Goal: Information Seeking & Learning: Learn about a topic

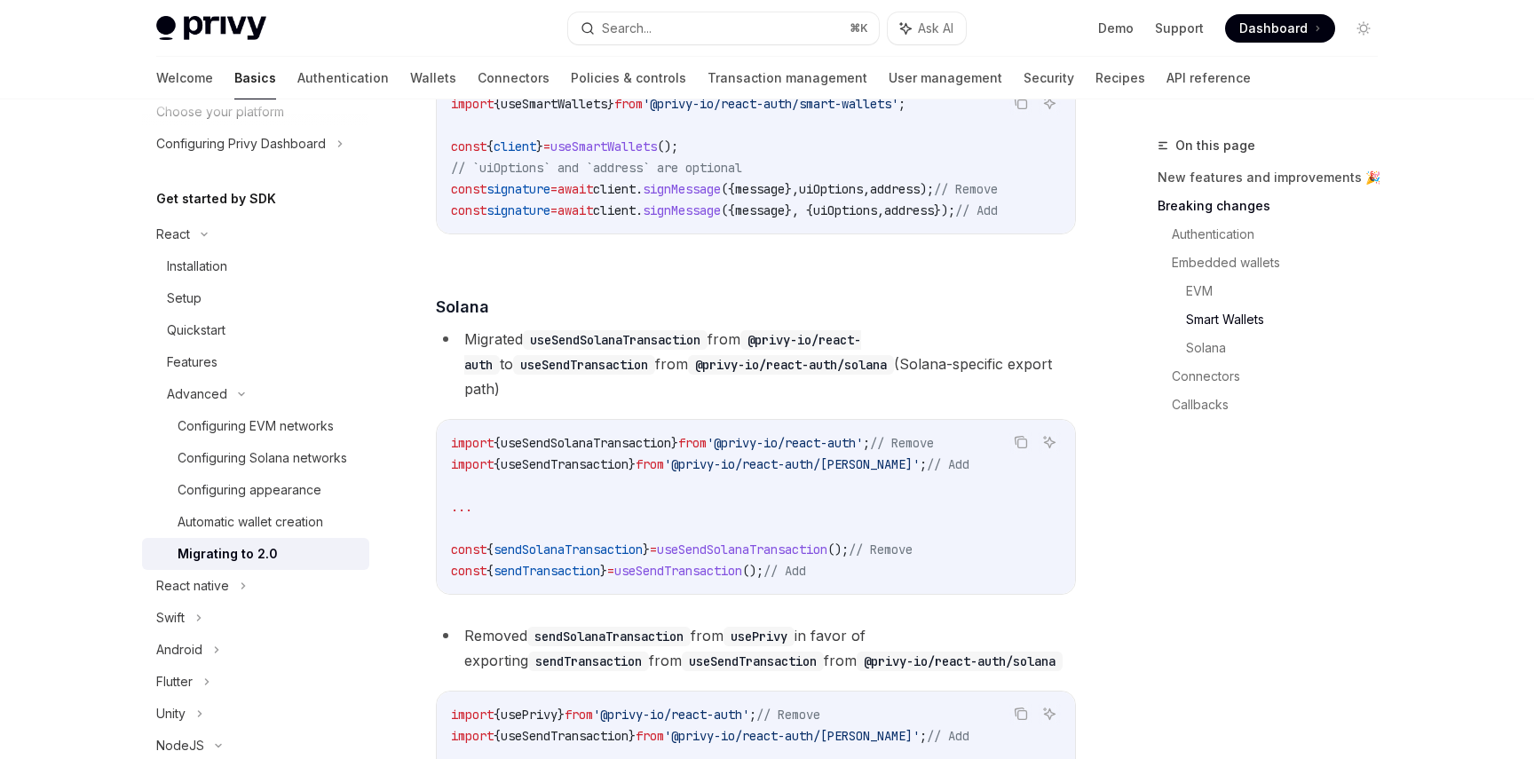
scroll to position [2886, 0]
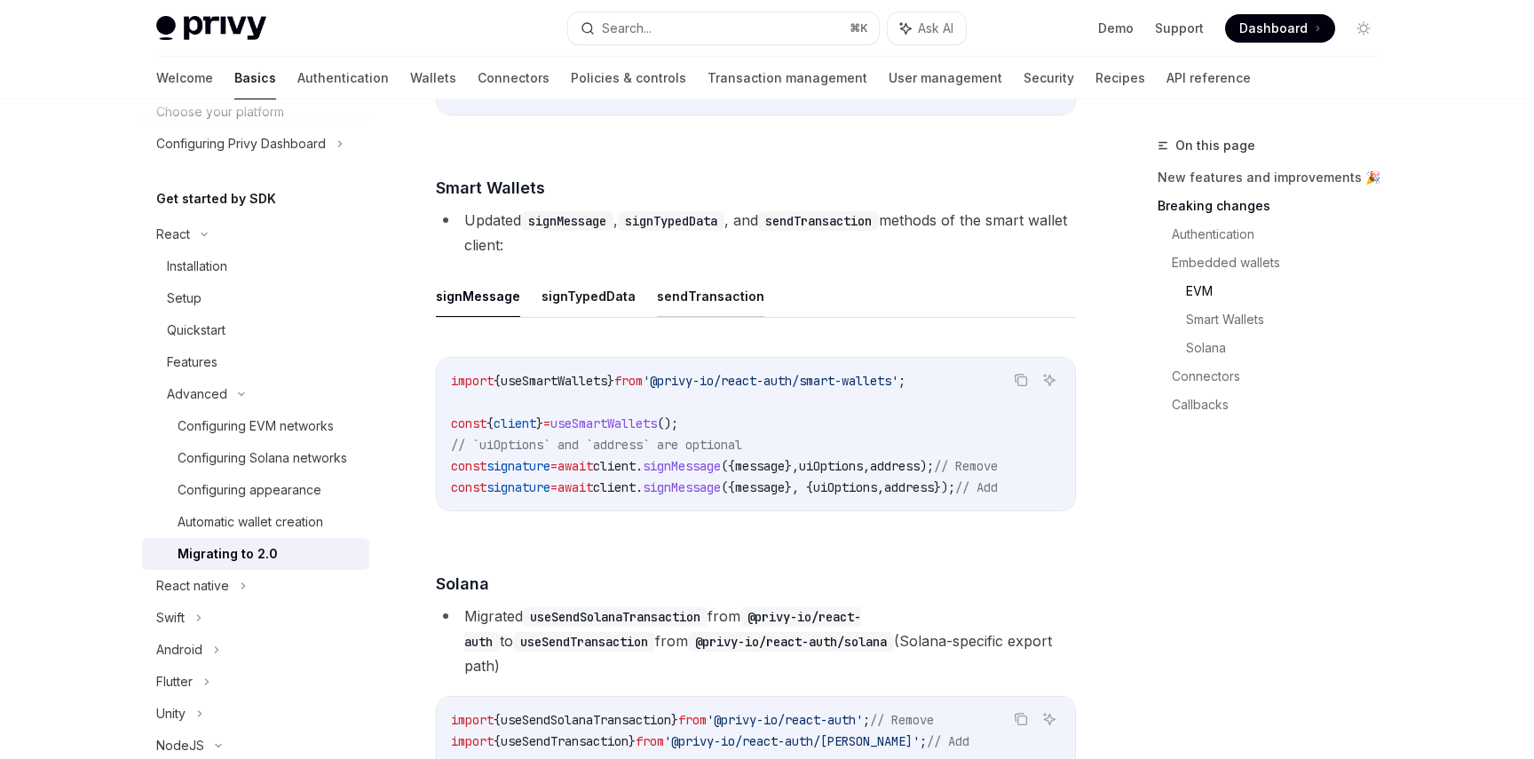
click at [693, 317] on button "sendTransaction" at bounding box center [710, 296] width 107 height 42
click at [598, 317] on button "signTypedData" at bounding box center [589, 296] width 94 height 42
click at [464, 317] on button "signMessage" at bounding box center [478, 296] width 84 height 42
type textarea "*"
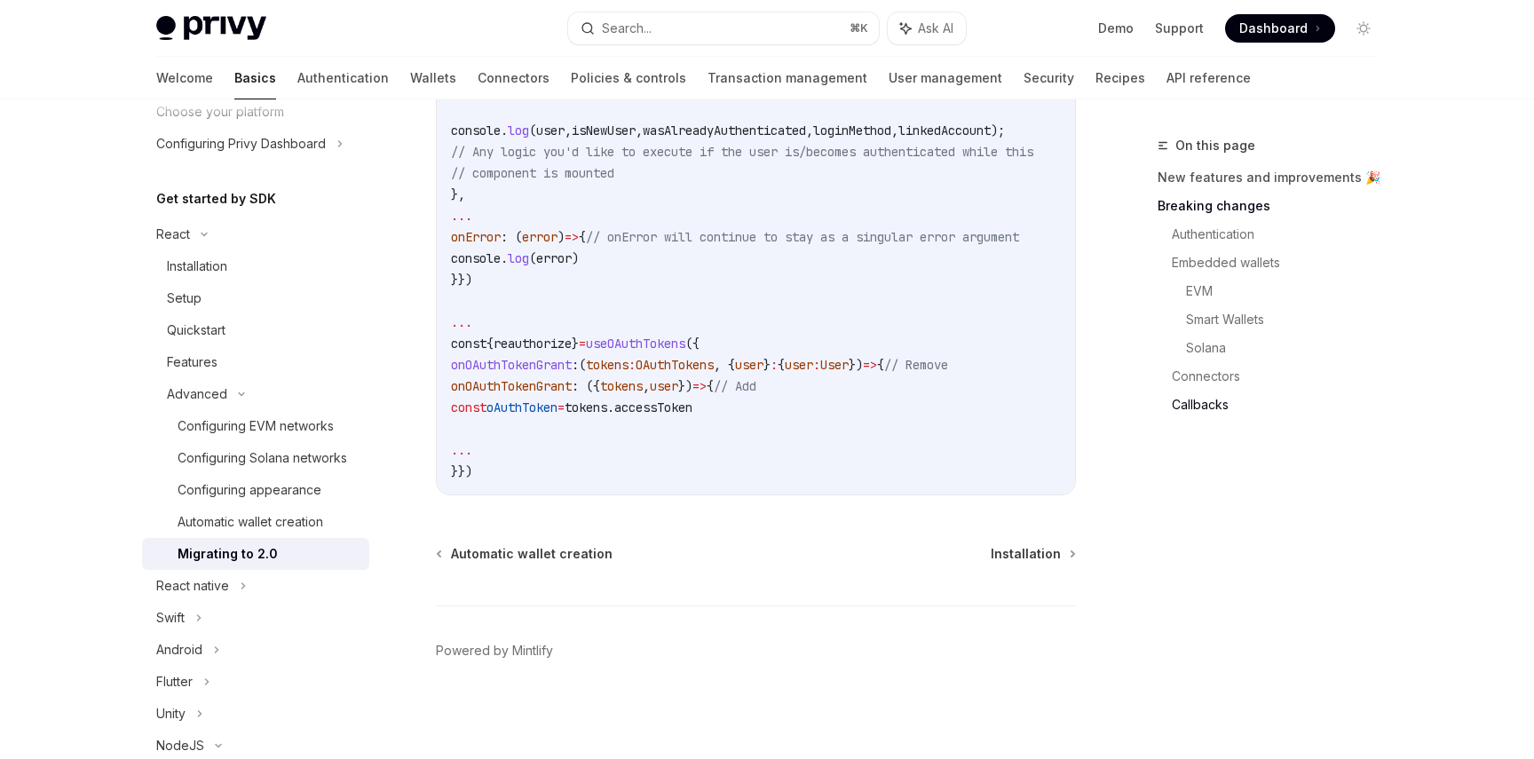
scroll to position [5234, 0]
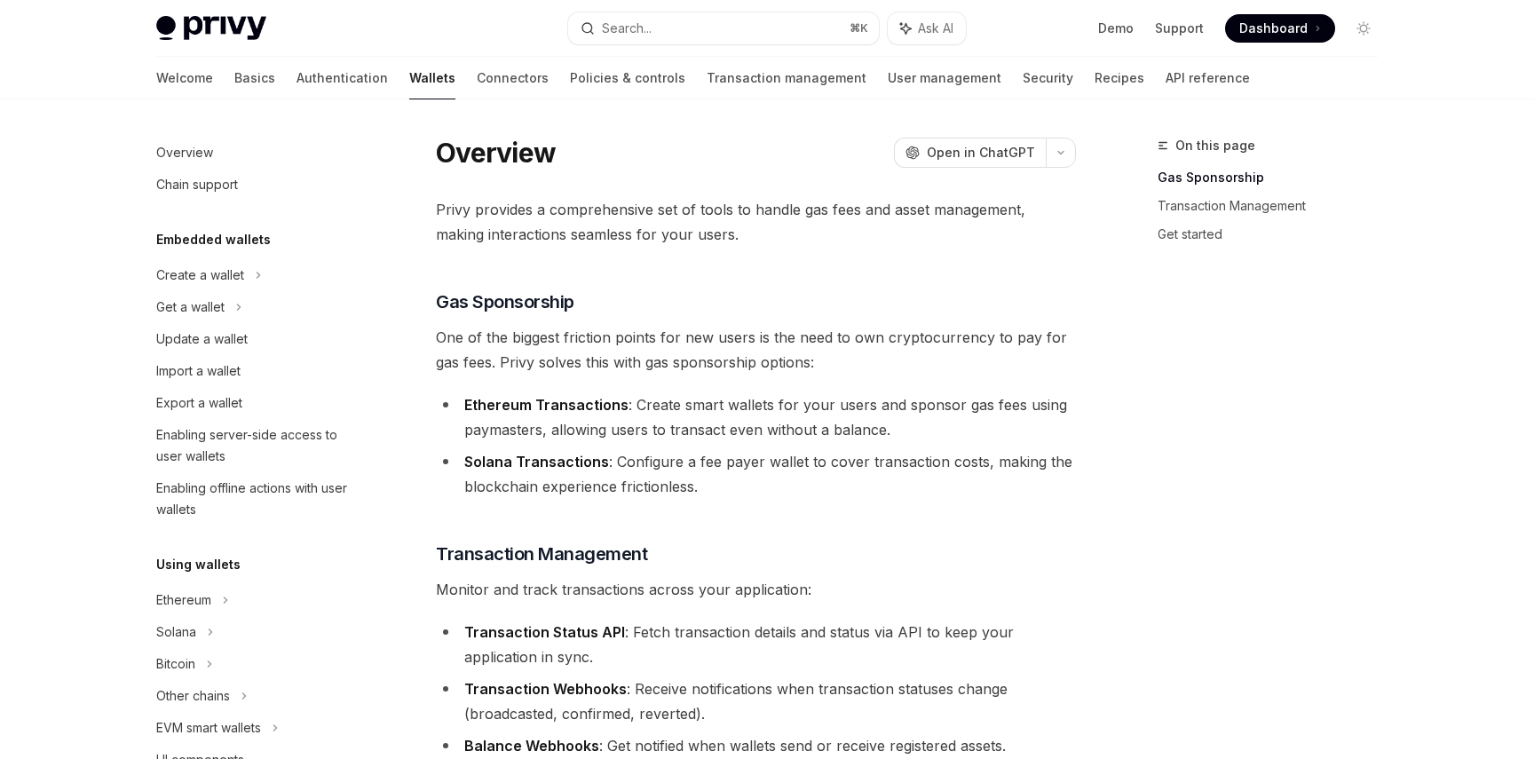
scroll to position [777, 0]
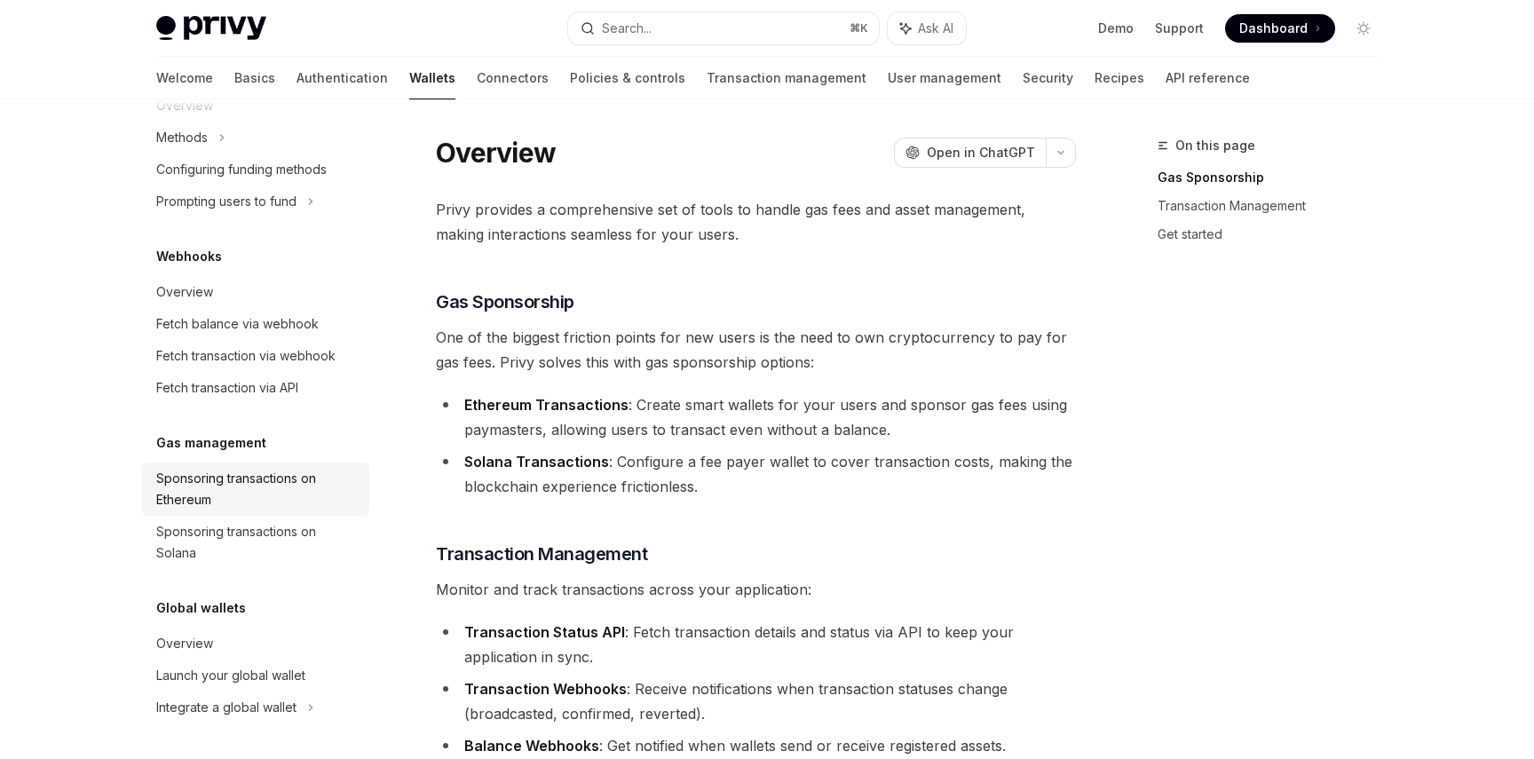
click at [257, 480] on div "Sponsoring transactions on Ethereum" at bounding box center [257, 489] width 202 height 43
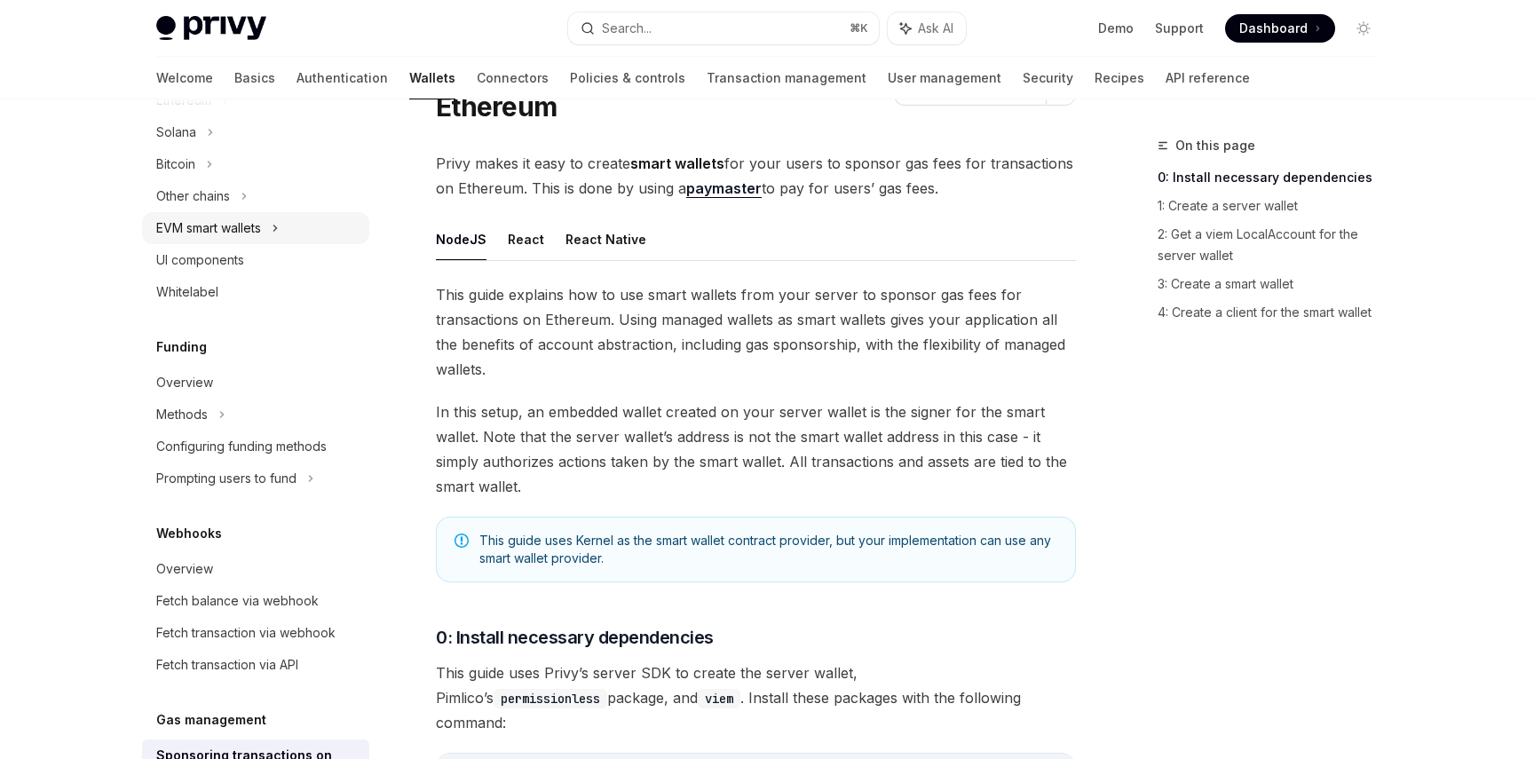
scroll to position [445, 0]
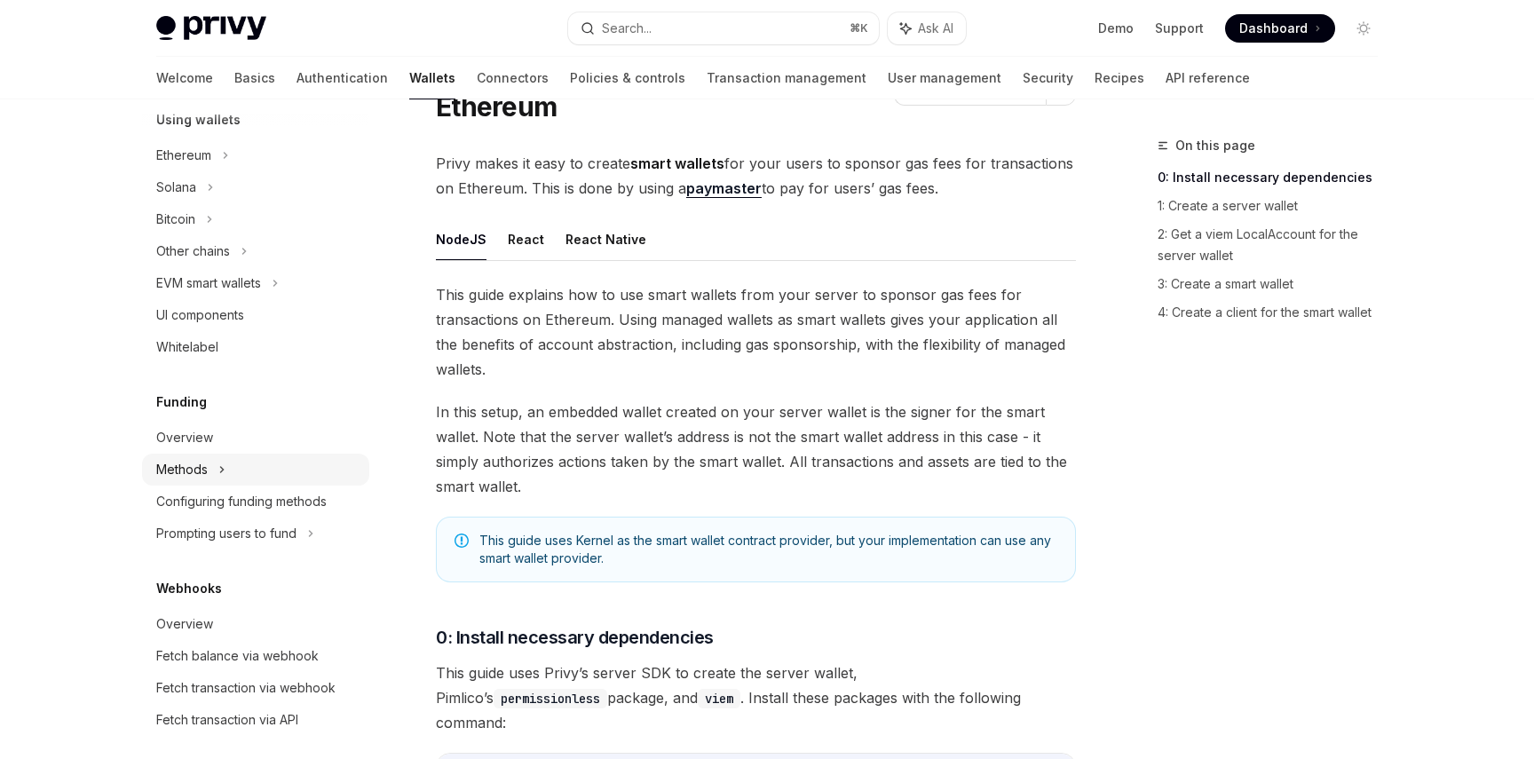
type textarea "*"
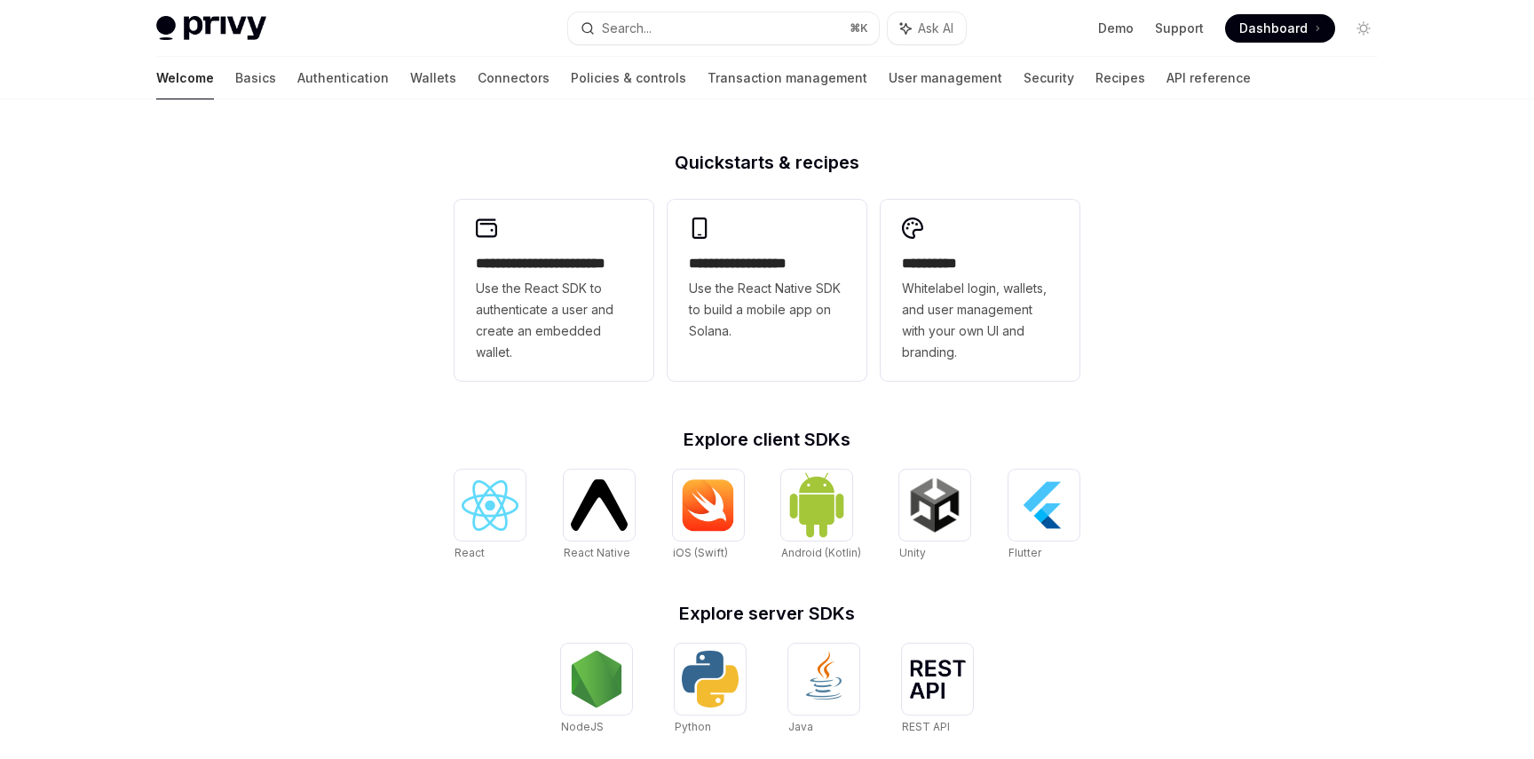
scroll to position [467, 0]
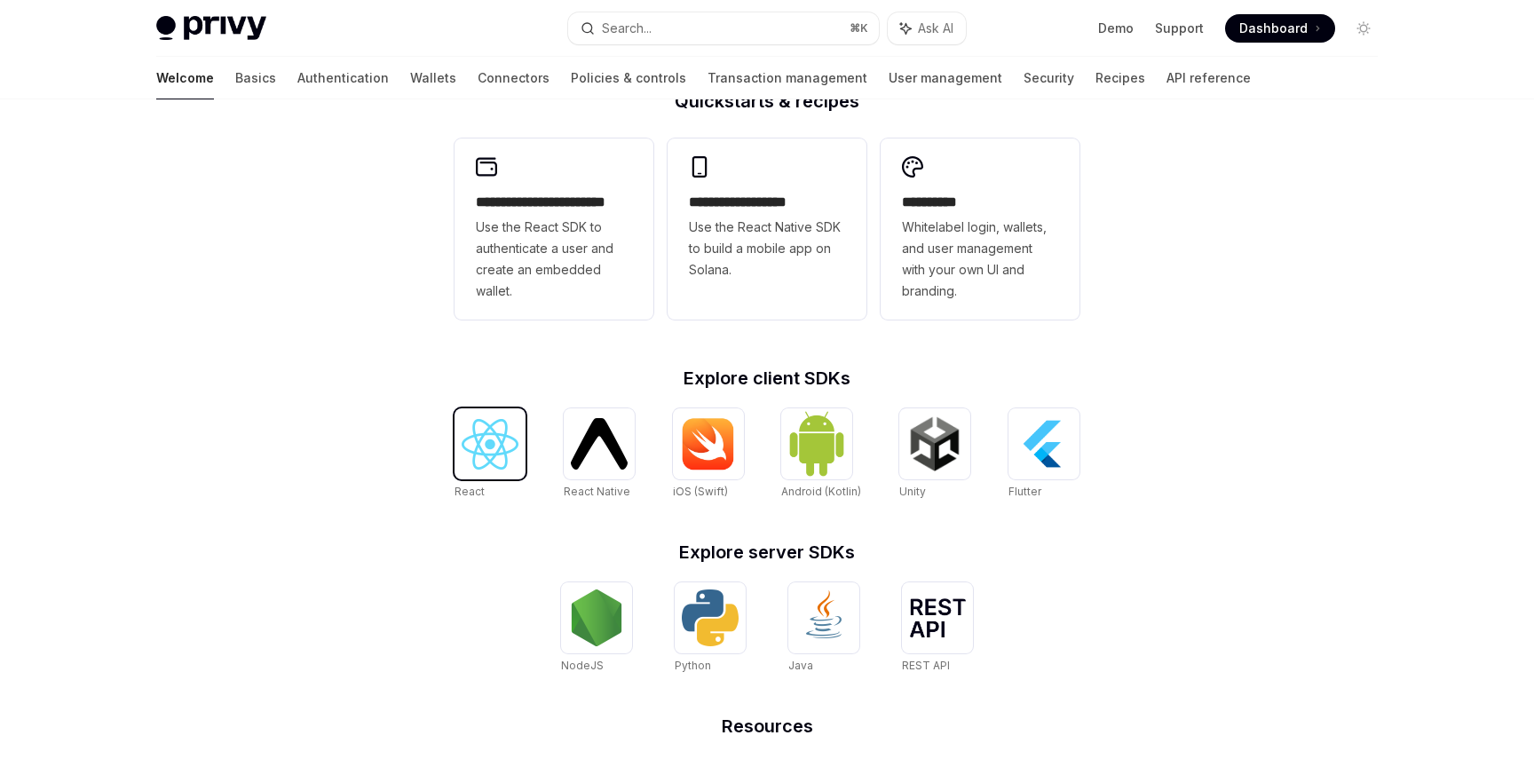
click at [474, 466] on img at bounding box center [490, 444] width 57 height 51
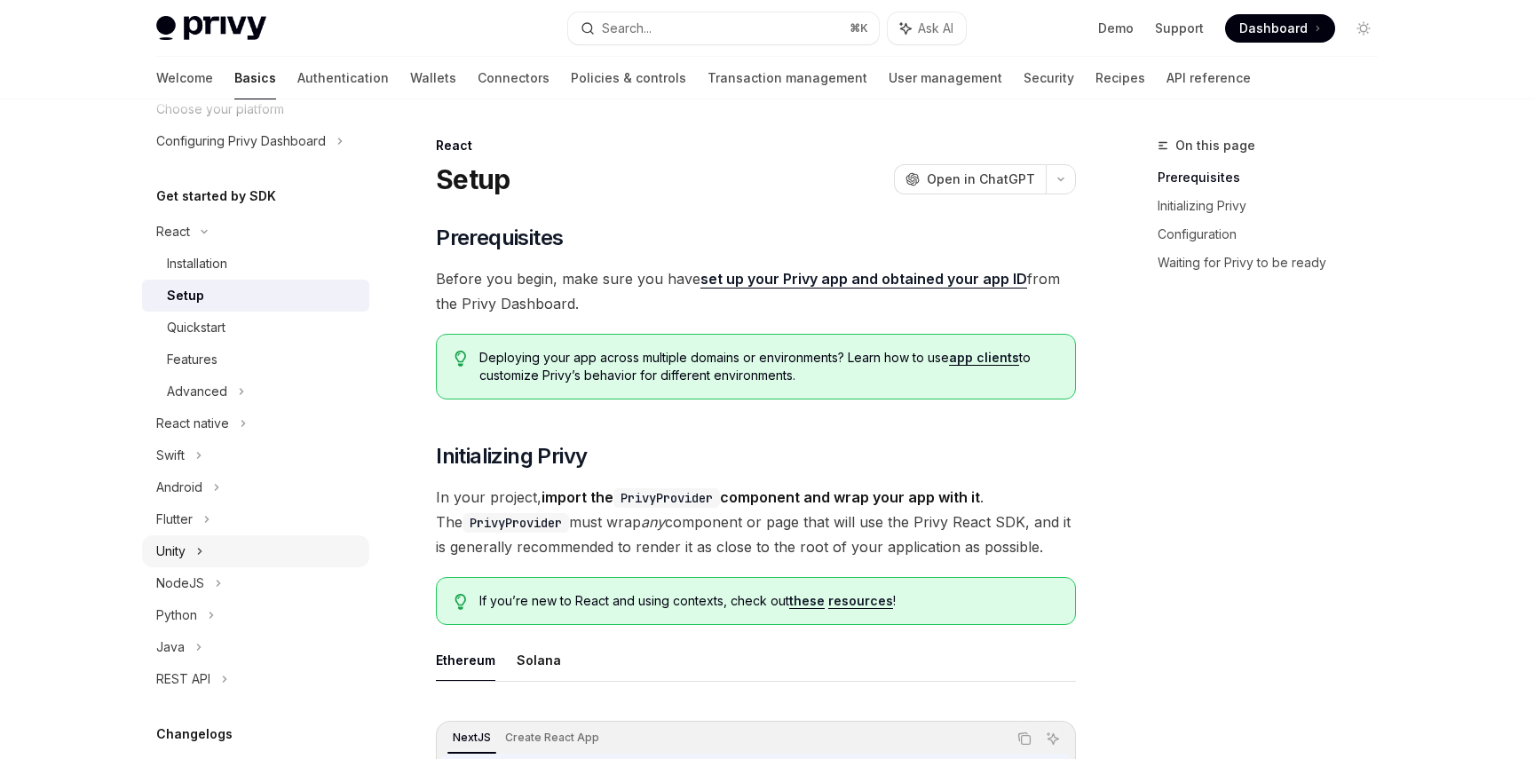
scroll to position [255, 0]
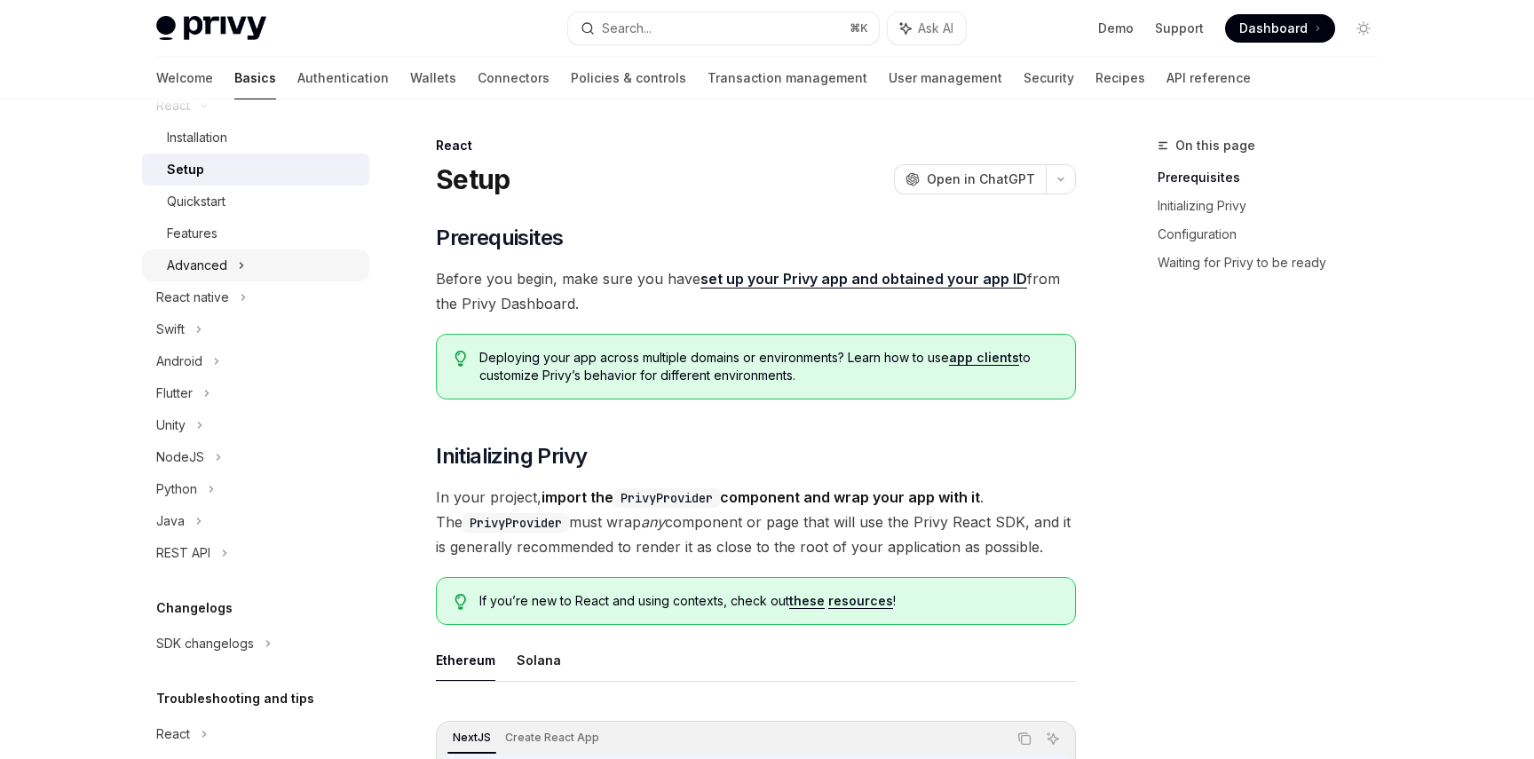
click at [238, 261] on icon at bounding box center [241, 265] width 7 height 21
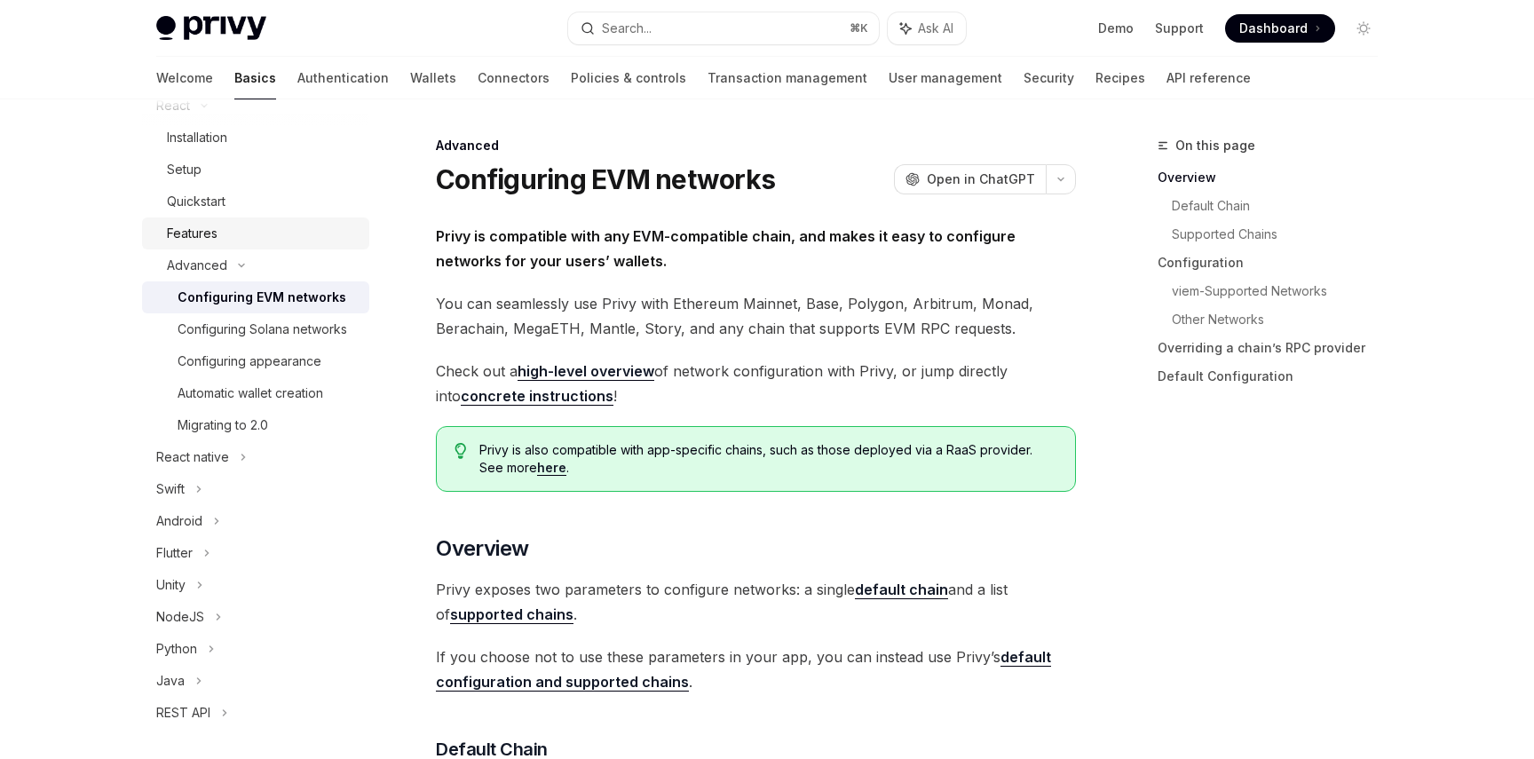
click at [228, 222] on link "Features" at bounding box center [255, 234] width 227 height 32
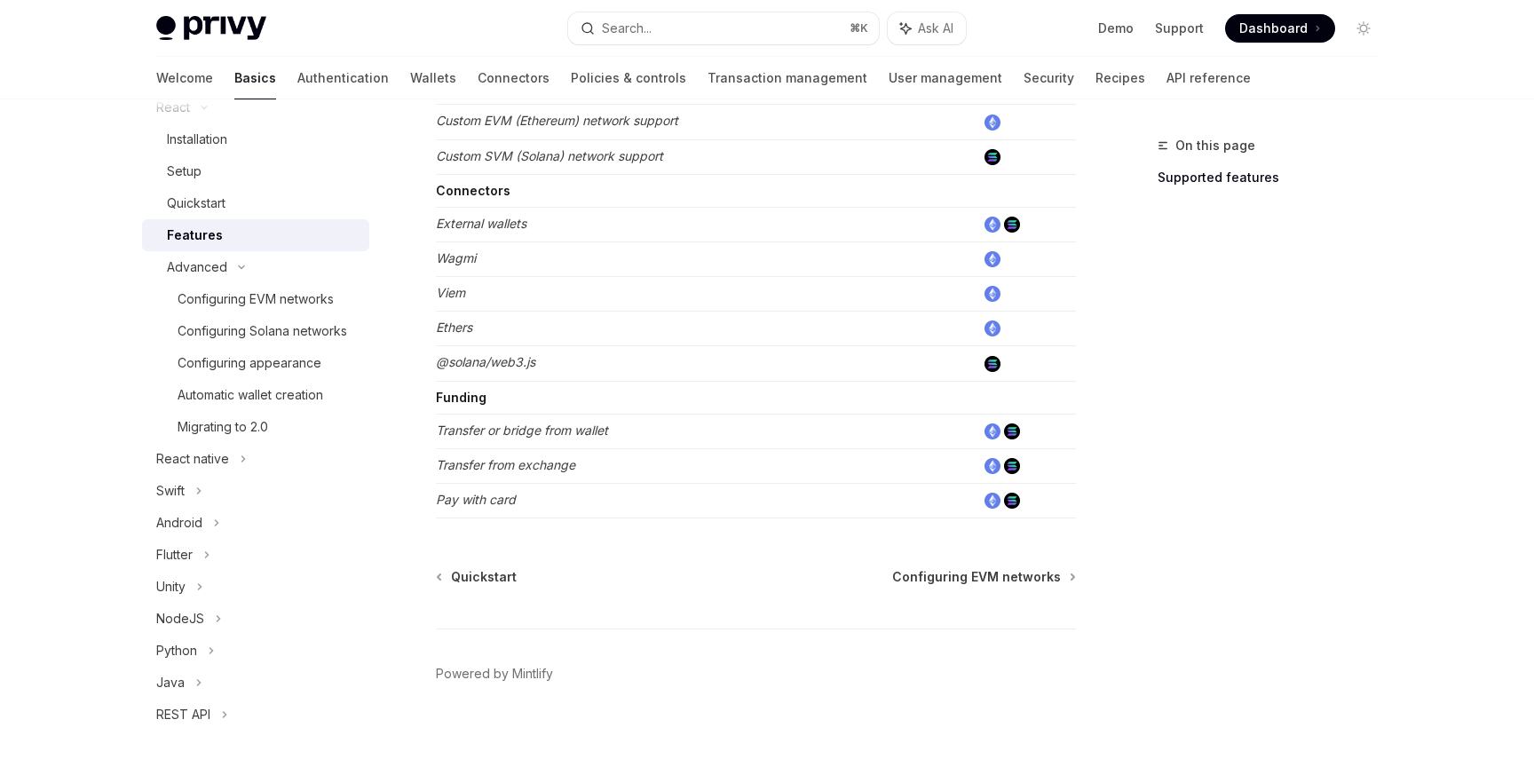
scroll to position [194, 0]
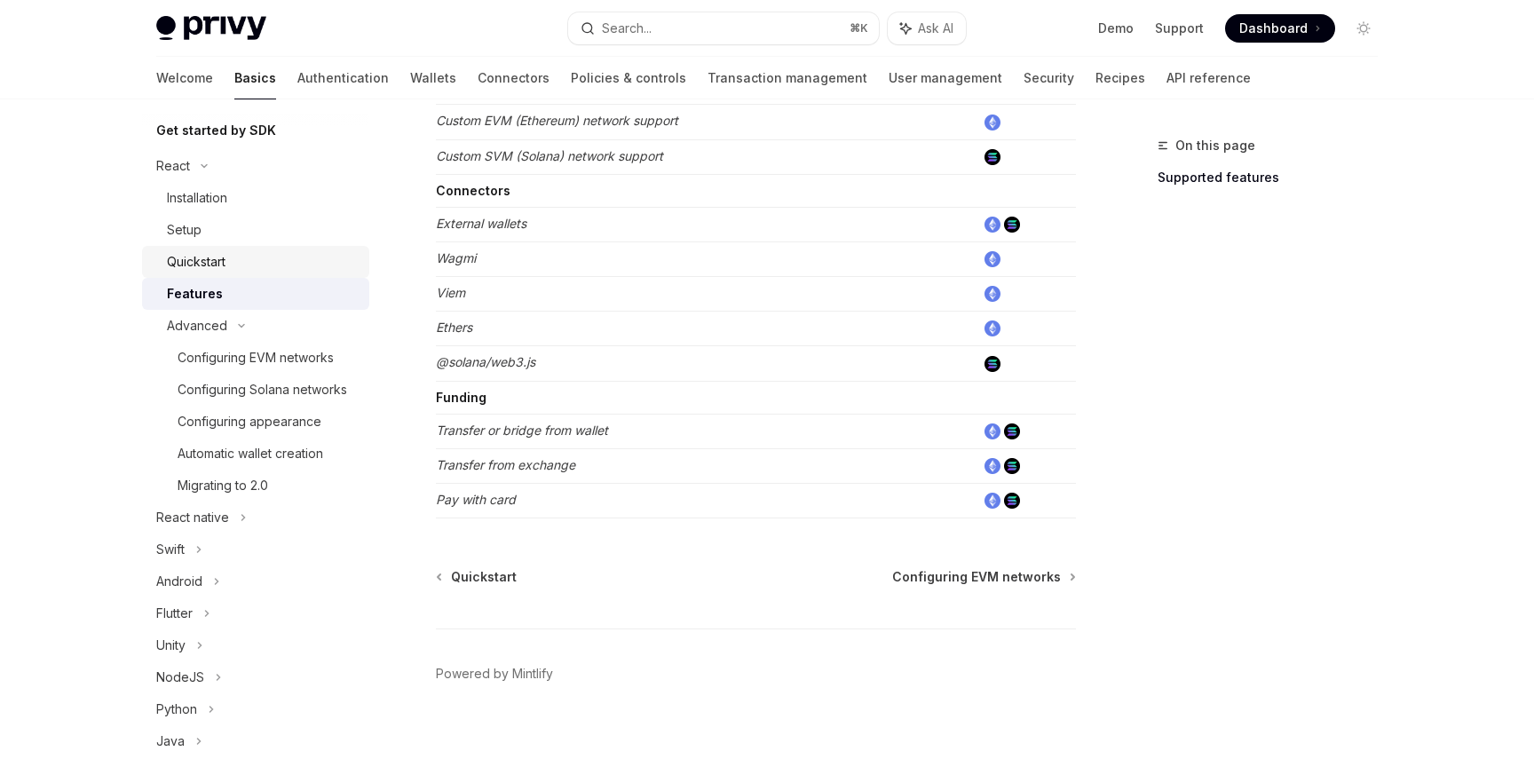
click at [225, 271] on div "Quickstart" at bounding box center [196, 261] width 59 height 21
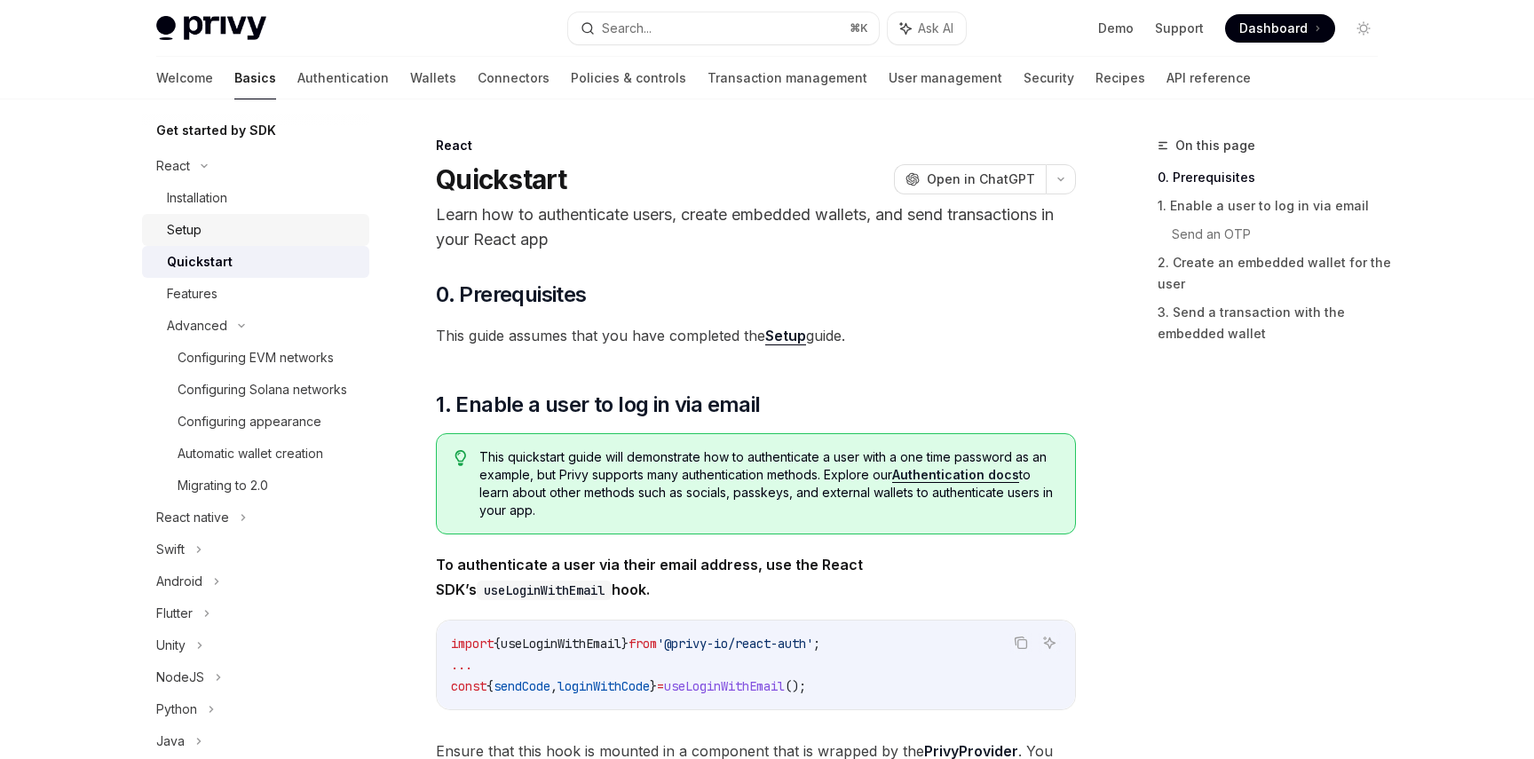
click at [218, 228] on div "Setup" at bounding box center [263, 229] width 192 height 21
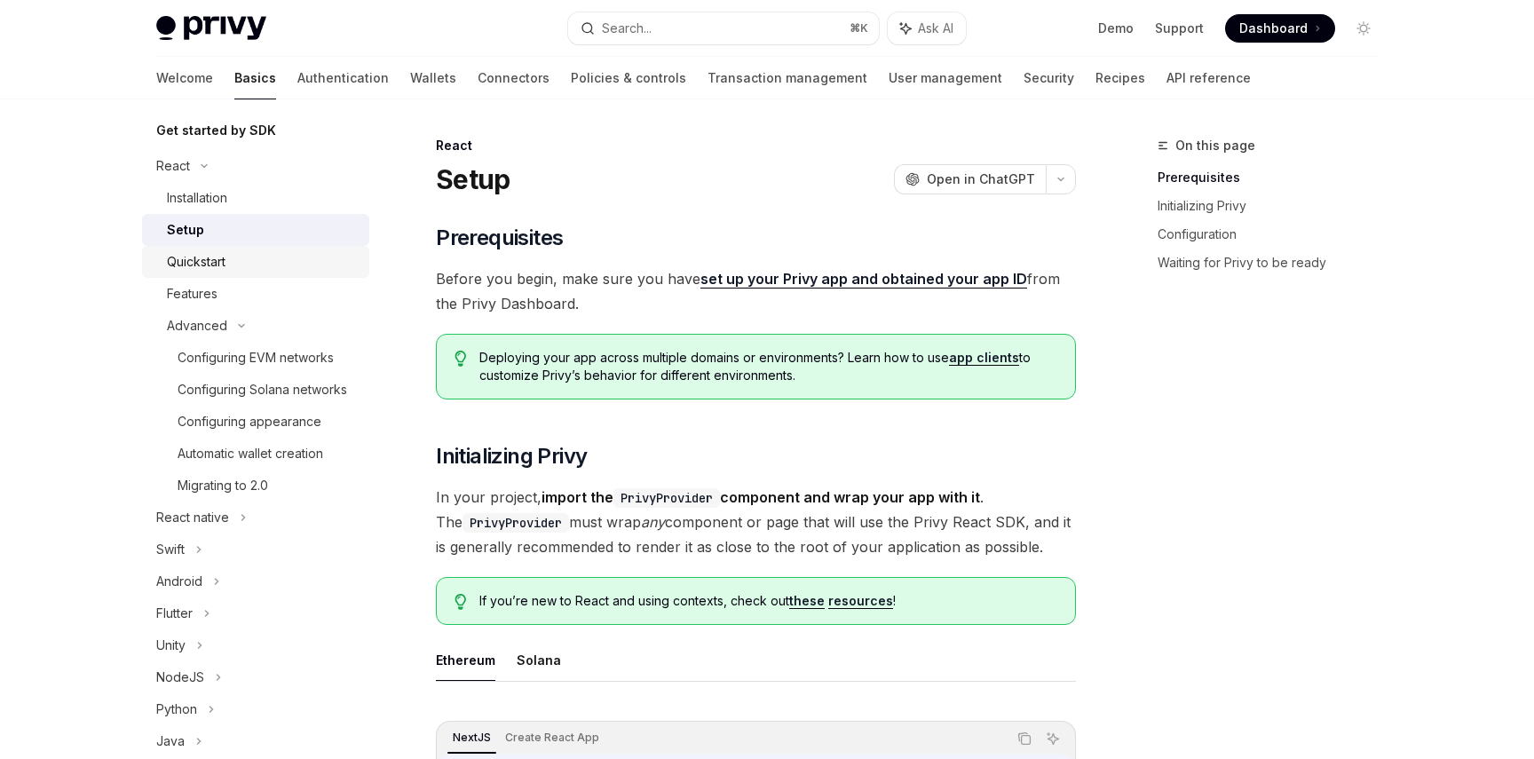
click at [217, 257] on div "Quickstart" at bounding box center [196, 261] width 59 height 21
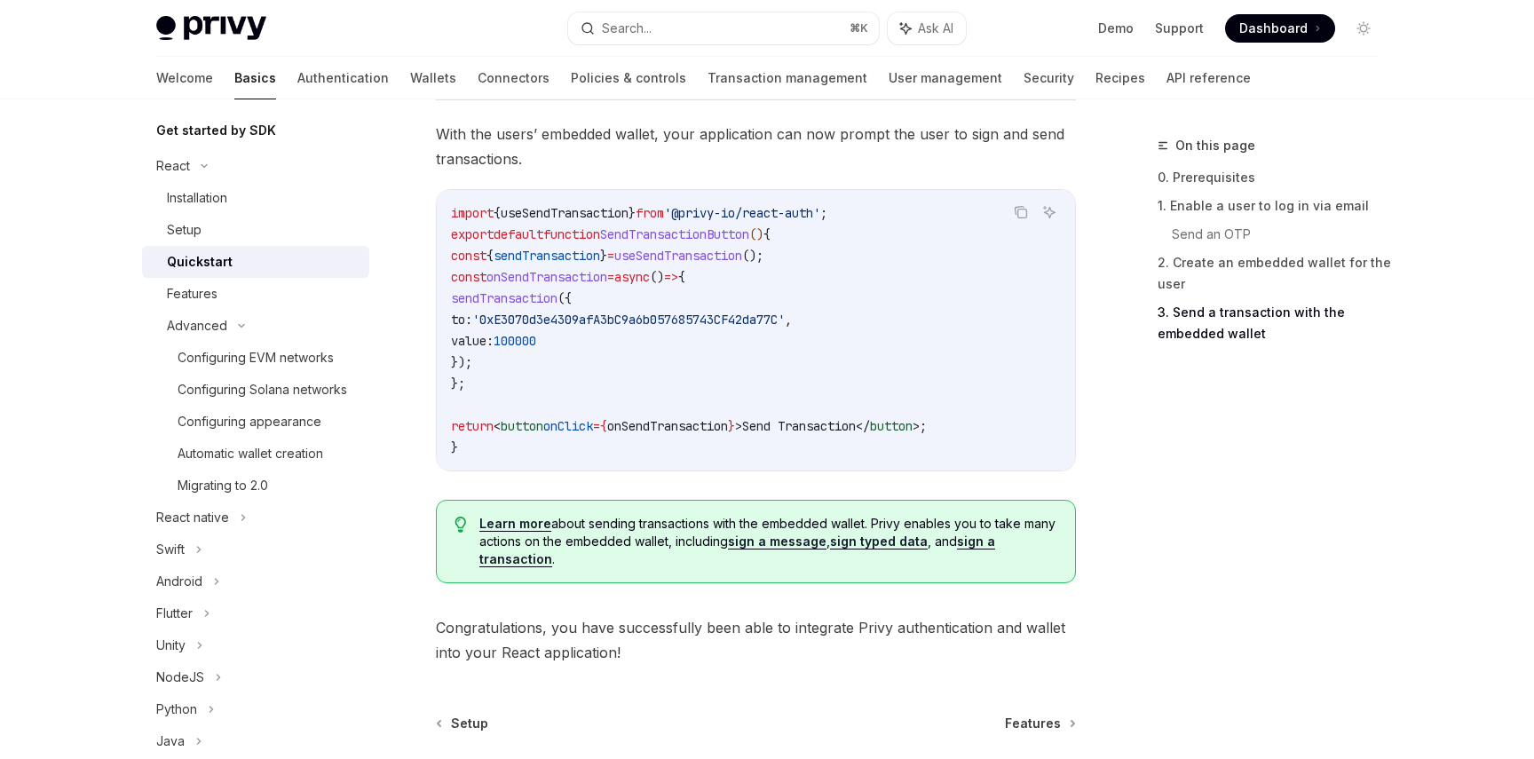
scroll to position [1822, 0]
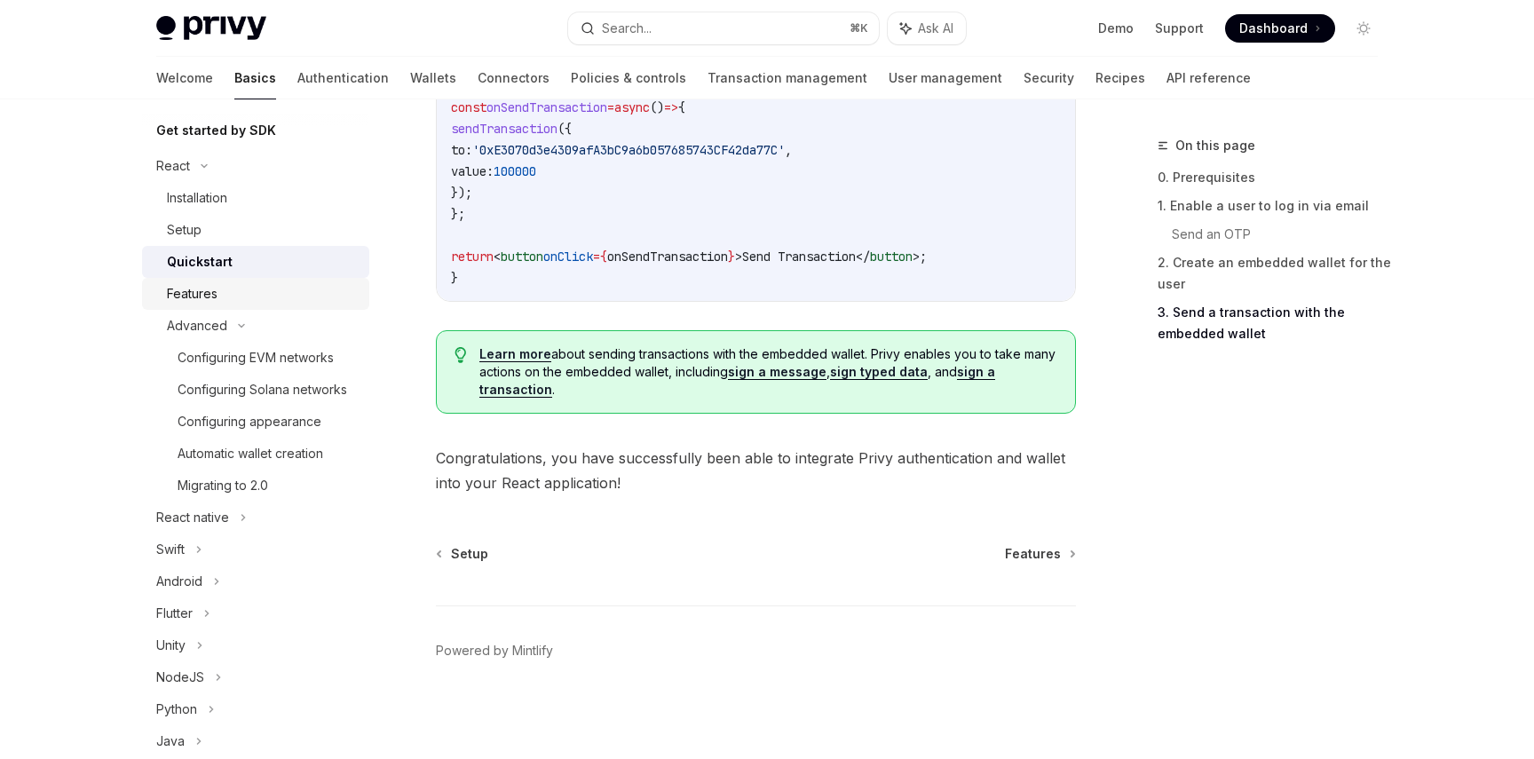
click at [285, 289] on div "Features" at bounding box center [263, 293] width 192 height 21
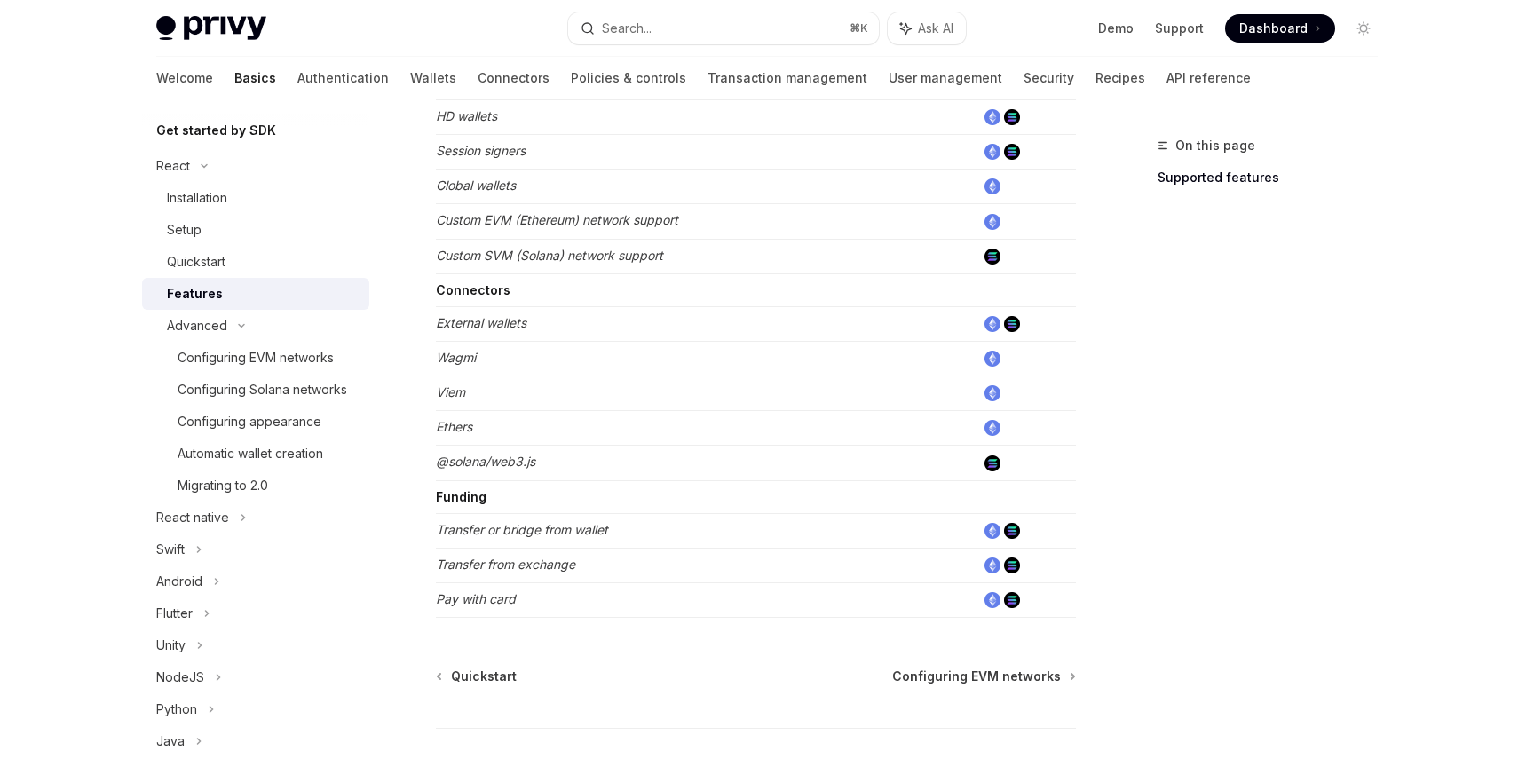
scroll to position [1130, 0]
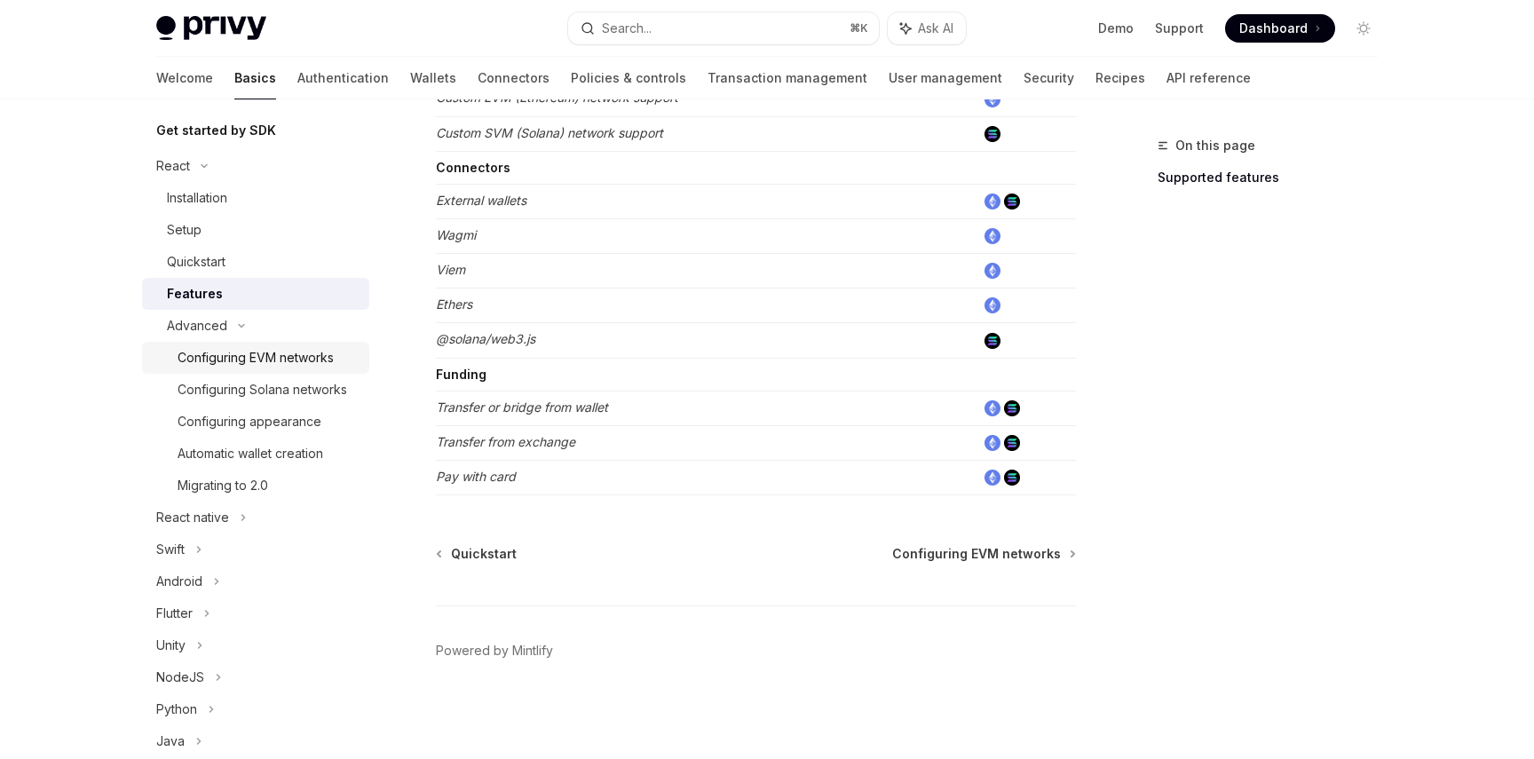
click at [308, 356] on div "Configuring EVM networks" at bounding box center [256, 357] width 156 height 21
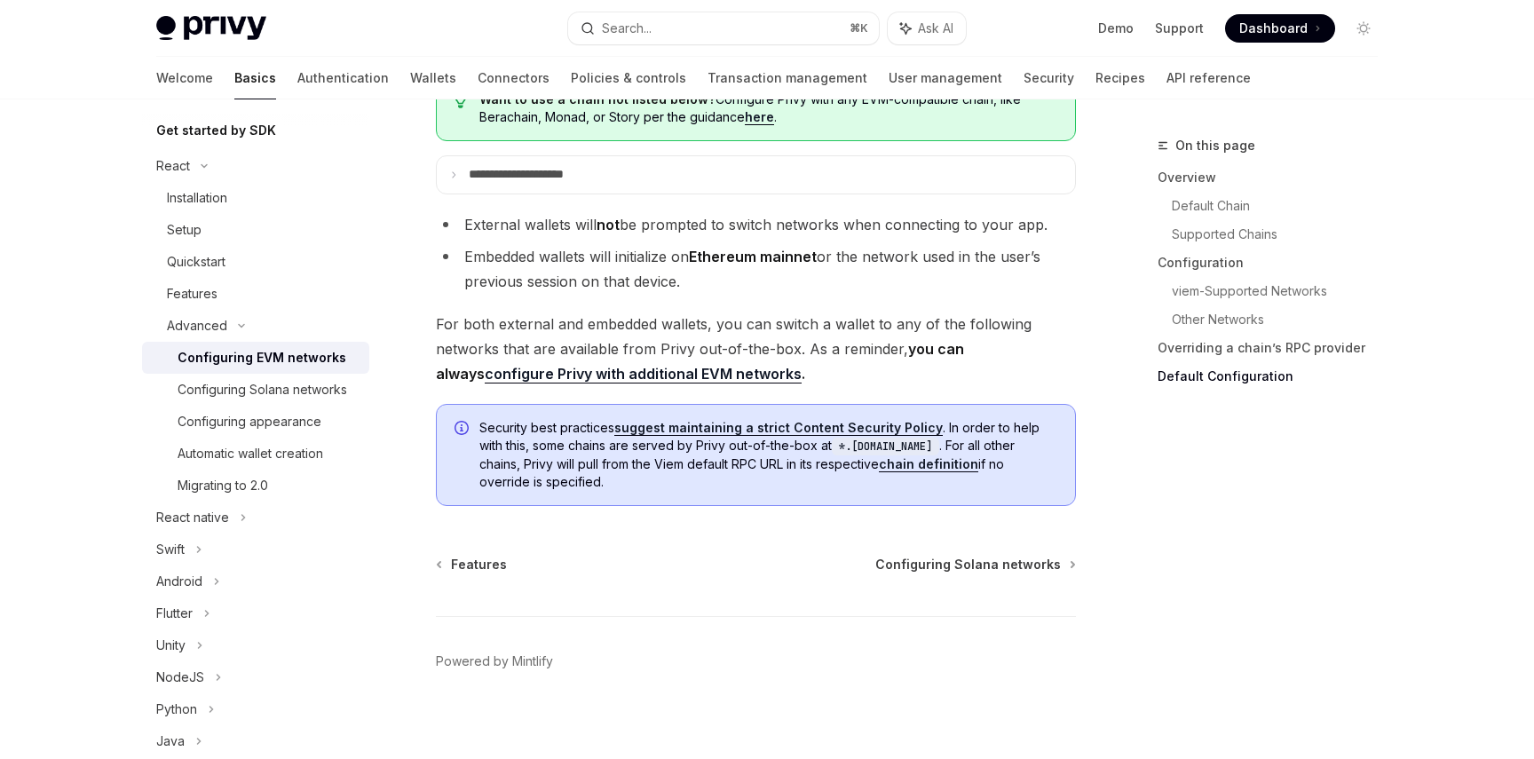
scroll to position [4599, 0]
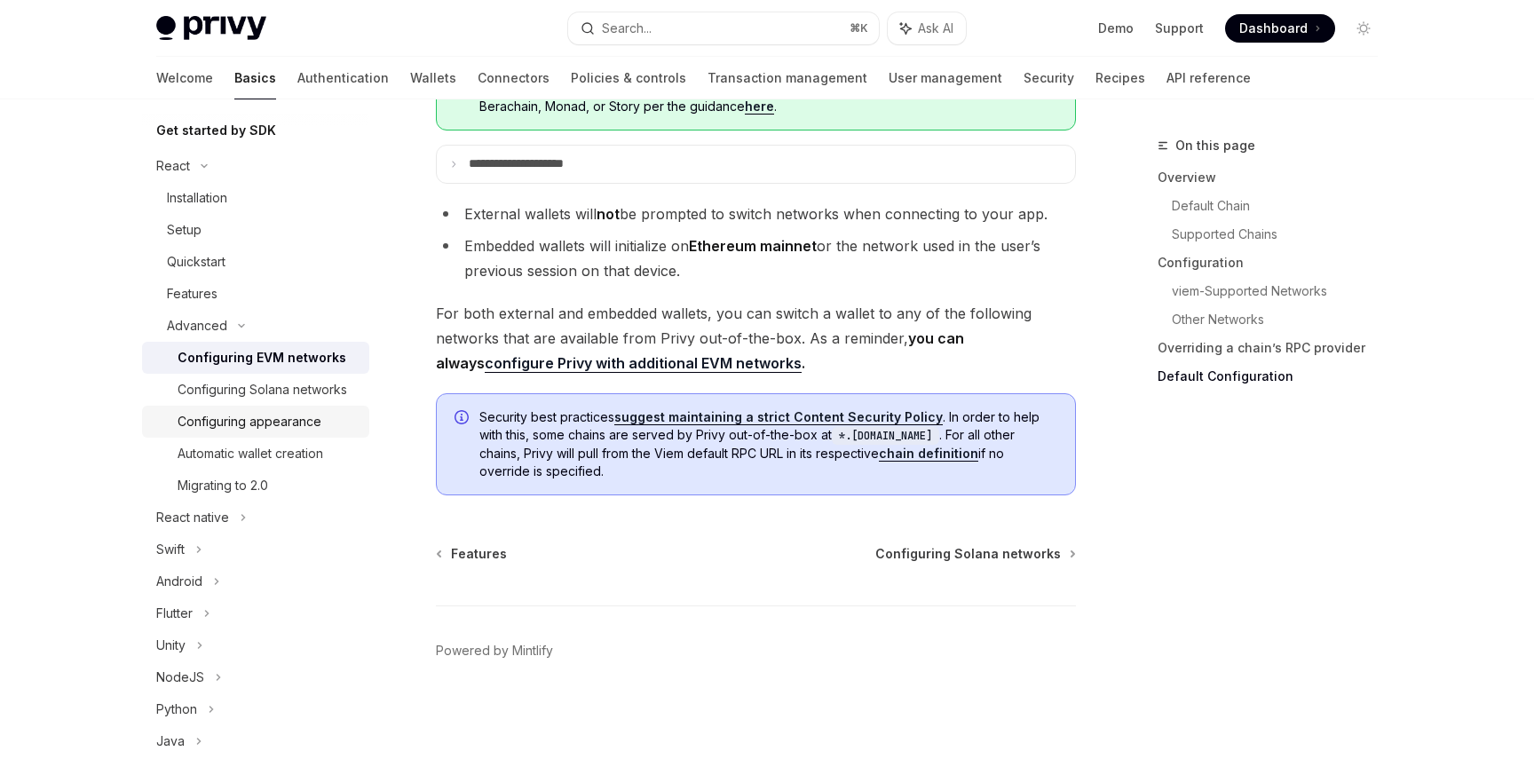
click at [283, 413] on div "Configuring appearance" at bounding box center [250, 421] width 144 height 21
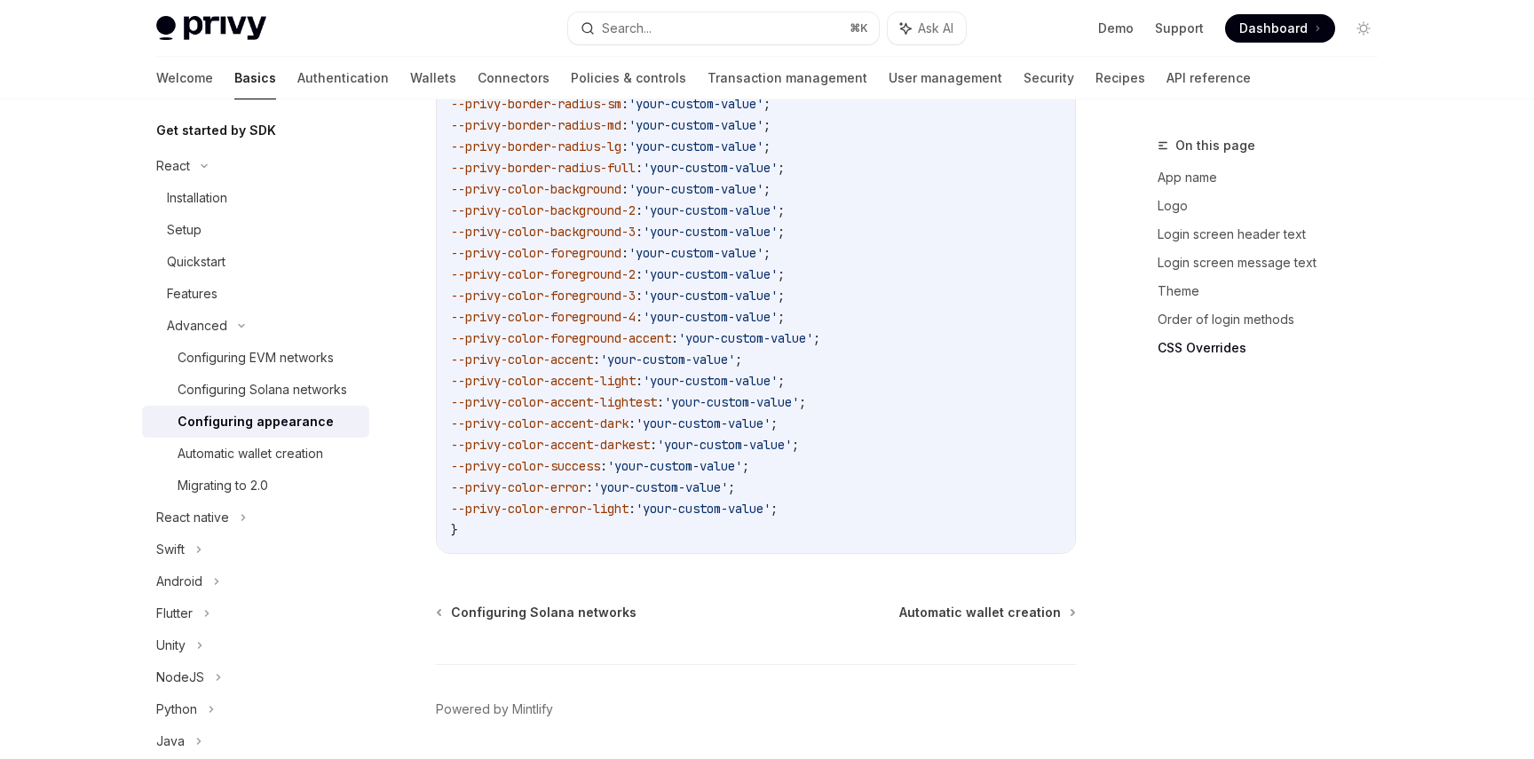
scroll to position [4541, 0]
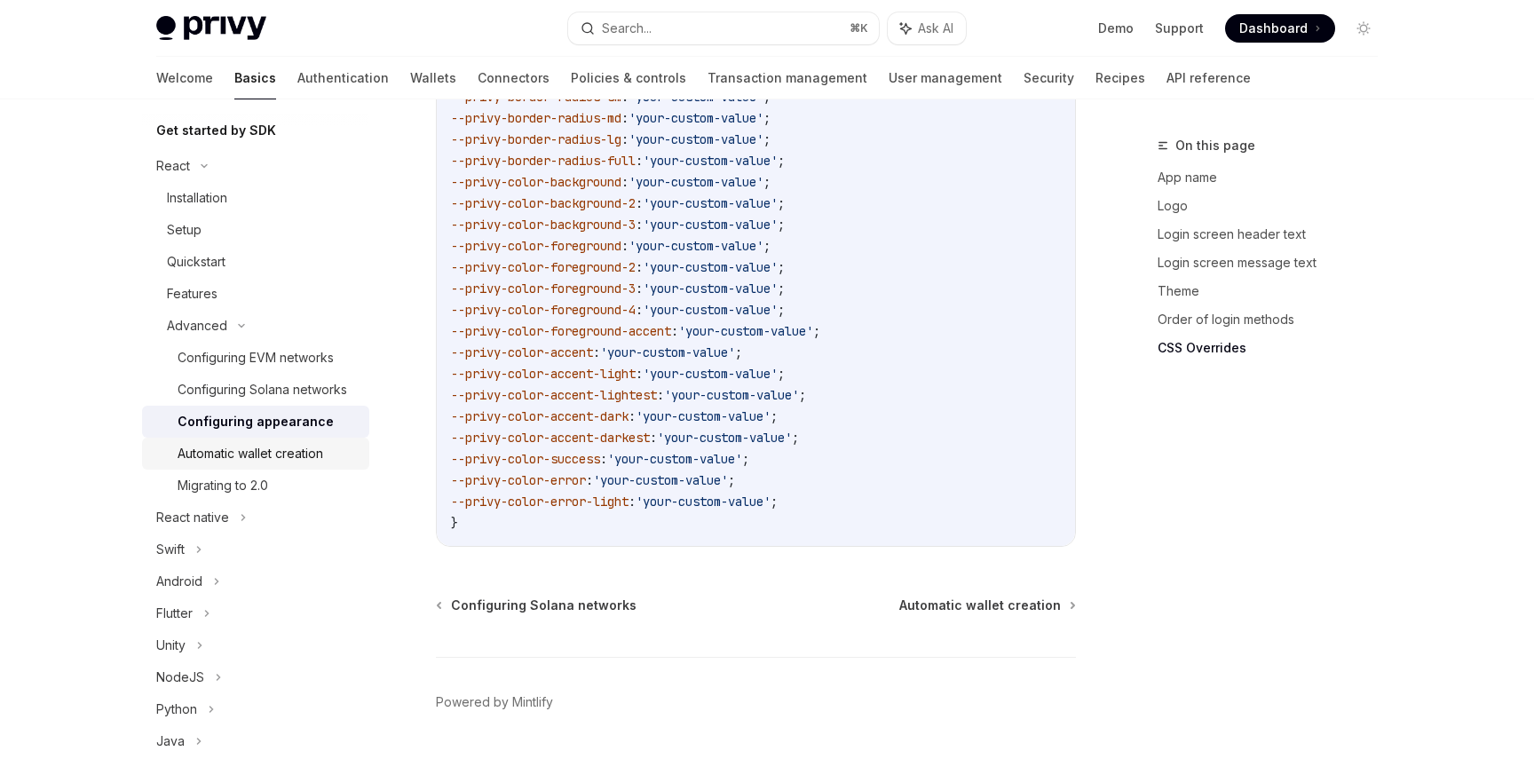
click at [273, 447] on div "Automatic wallet creation" at bounding box center [251, 453] width 146 height 21
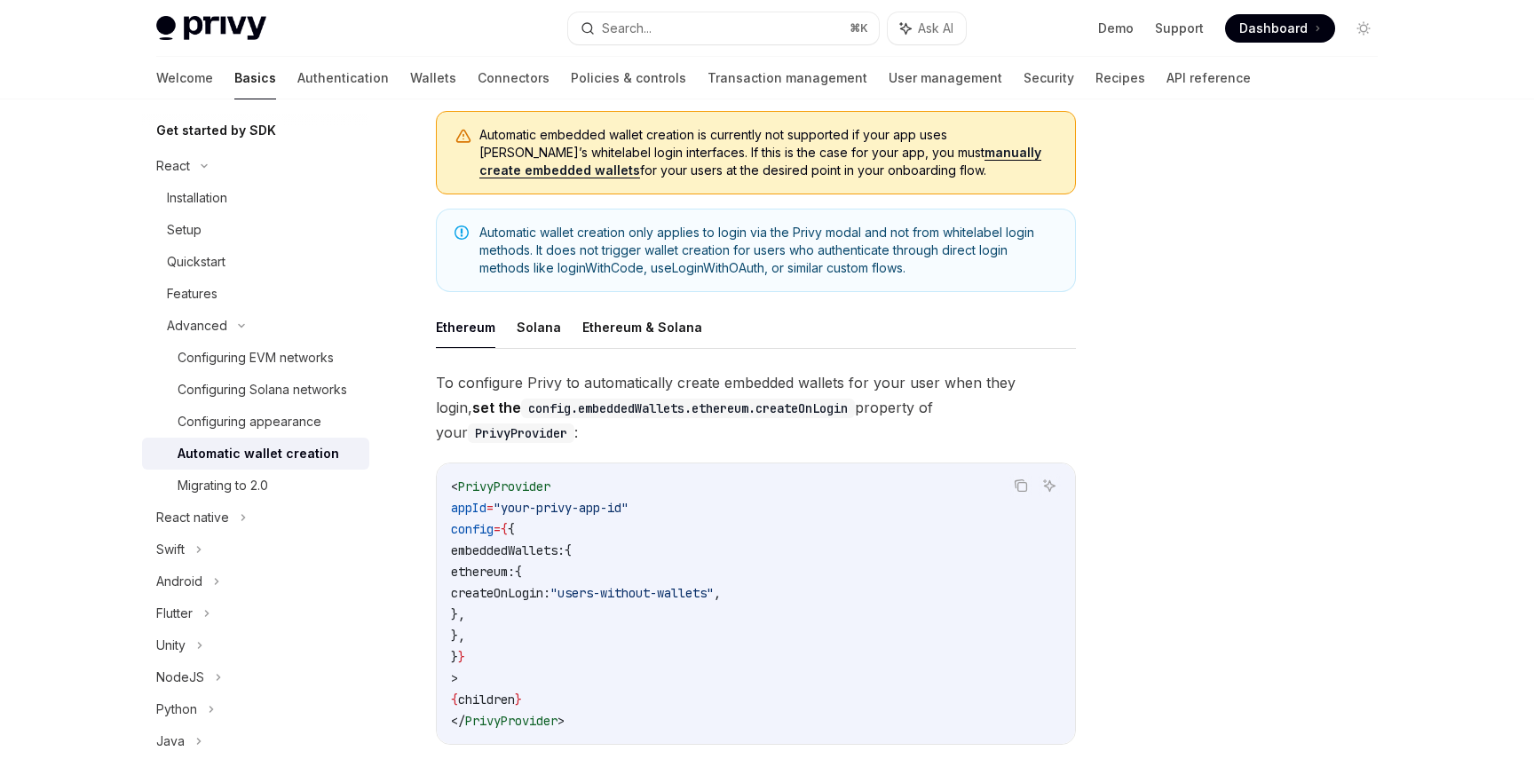
scroll to position [210, 0]
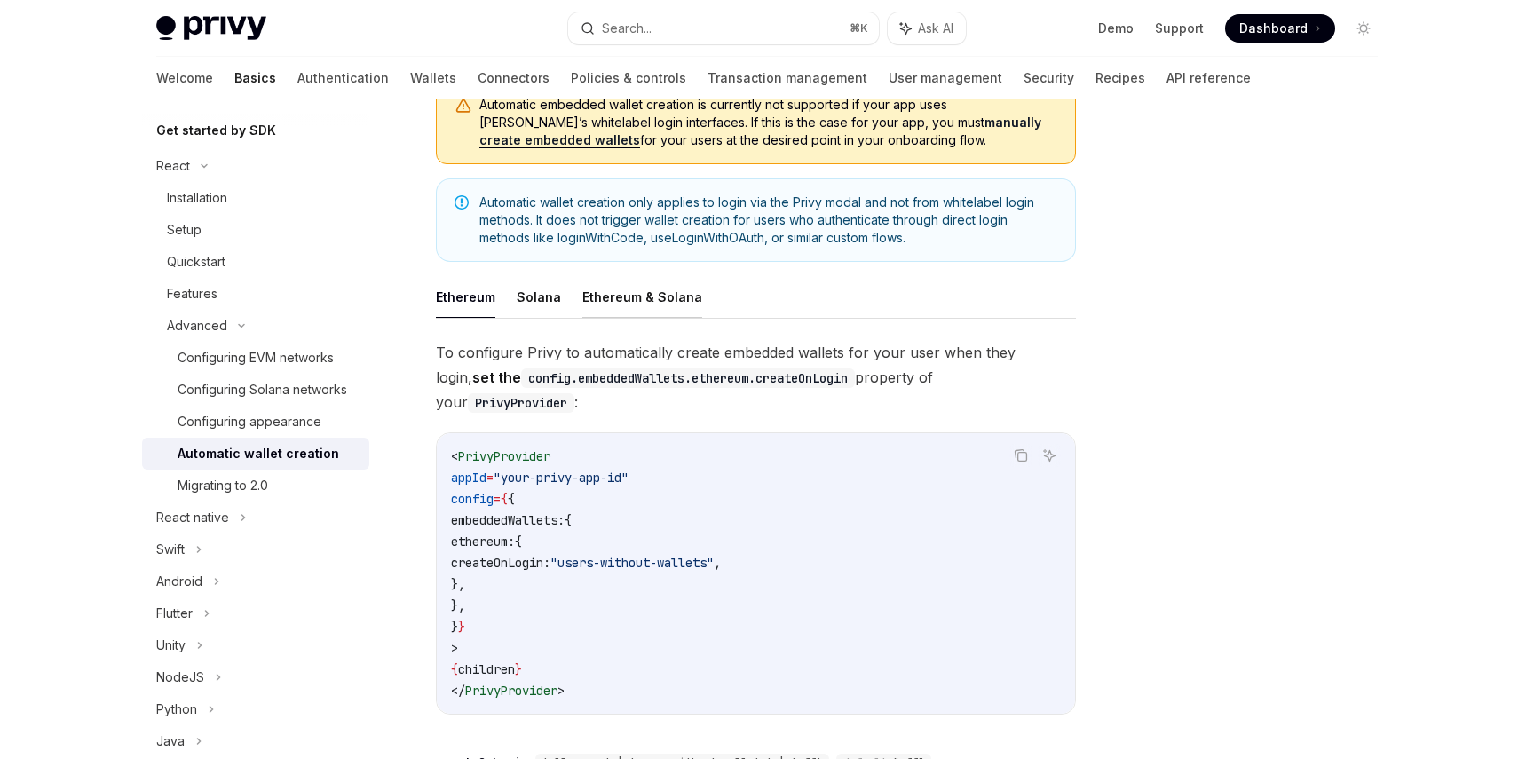
click at [595, 301] on button "Ethereum & Solana" at bounding box center [642, 297] width 120 height 42
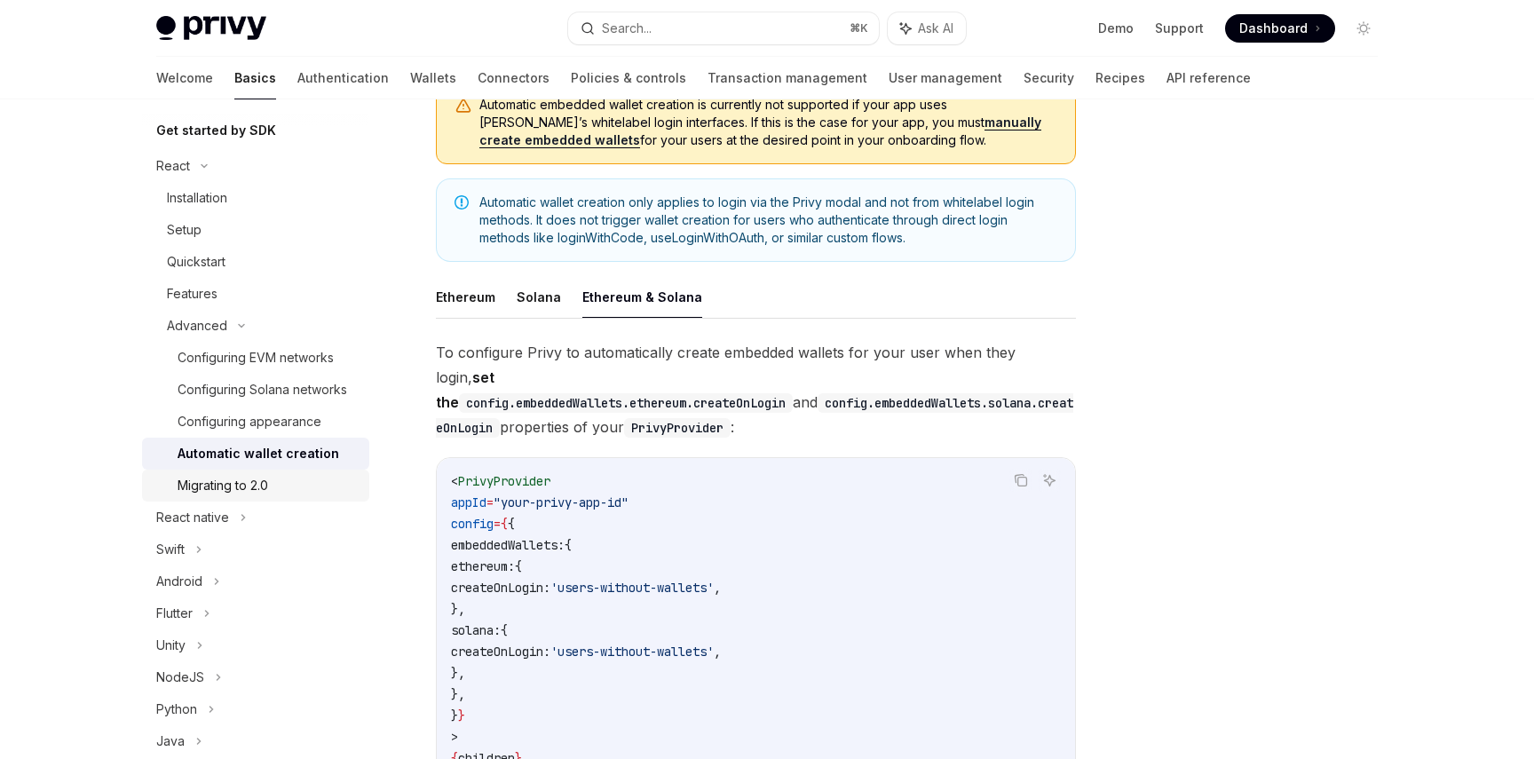
click at [276, 489] on div "Migrating to 2.0" at bounding box center [268, 485] width 181 height 21
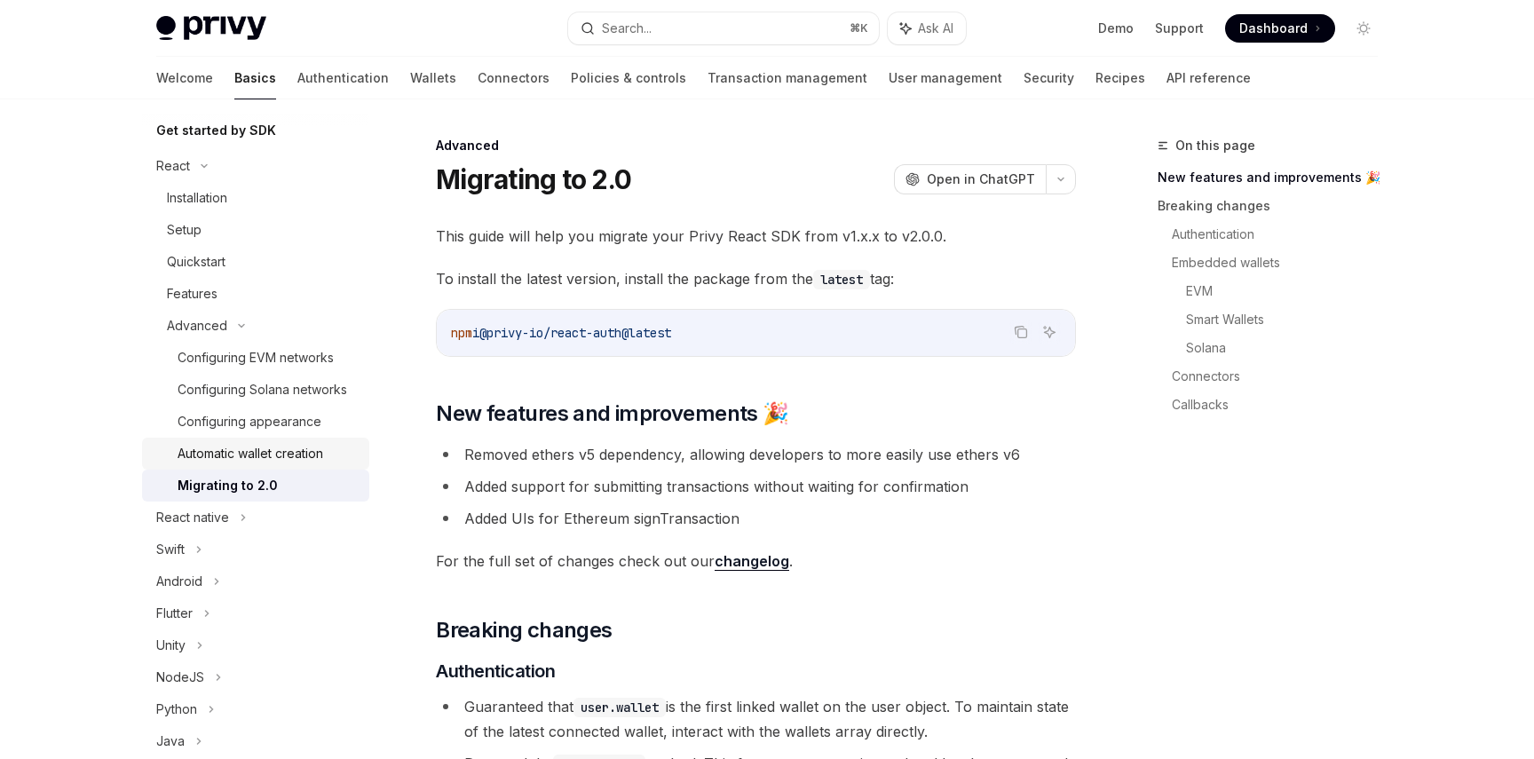
click at [284, 463] on div "Automatic wallet creation" at bounding box center [251, 453] width 146 height 21
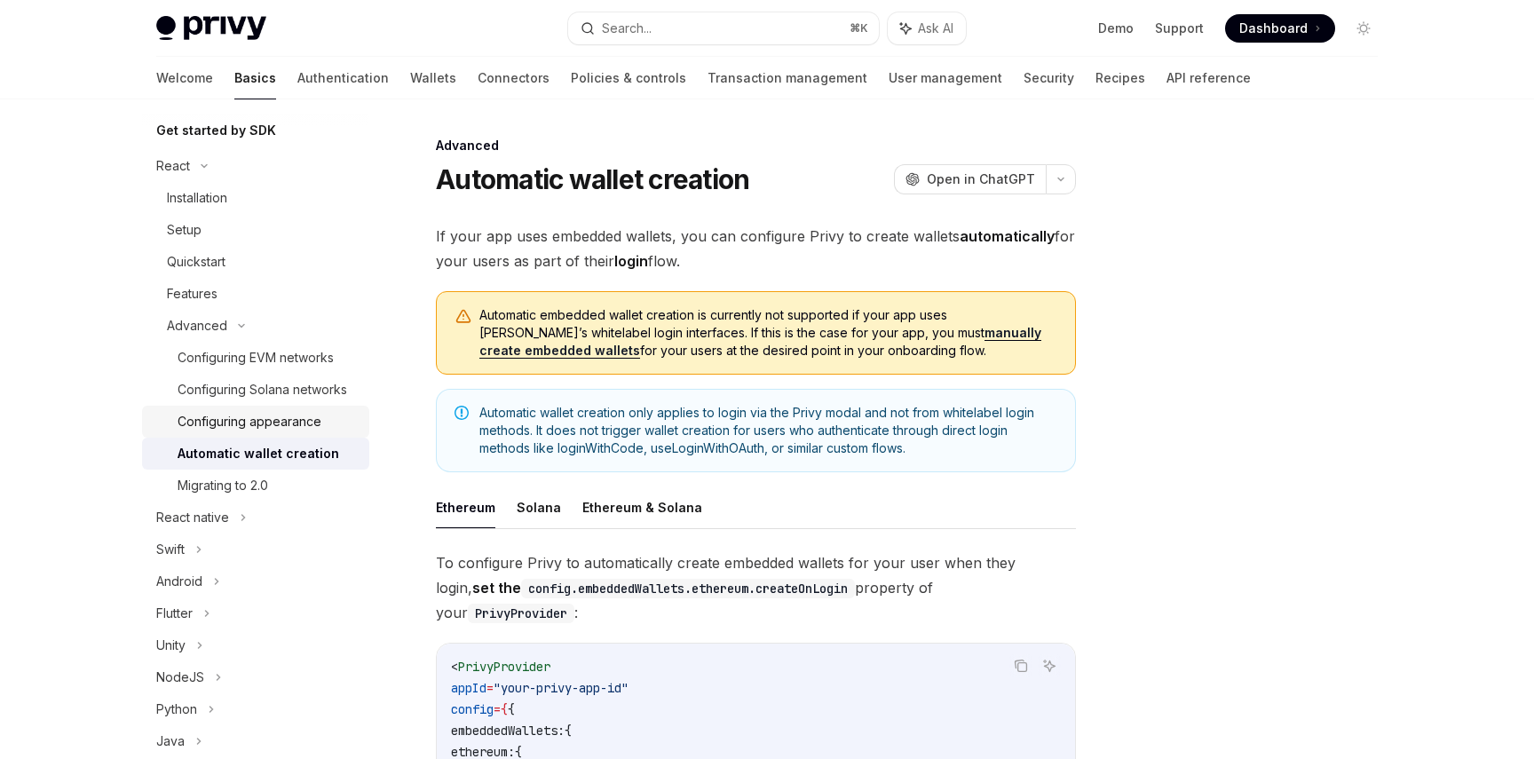
click at [329, 422] on div "Configuring appearance" at bounding box center [268, 421] width 181 height 21
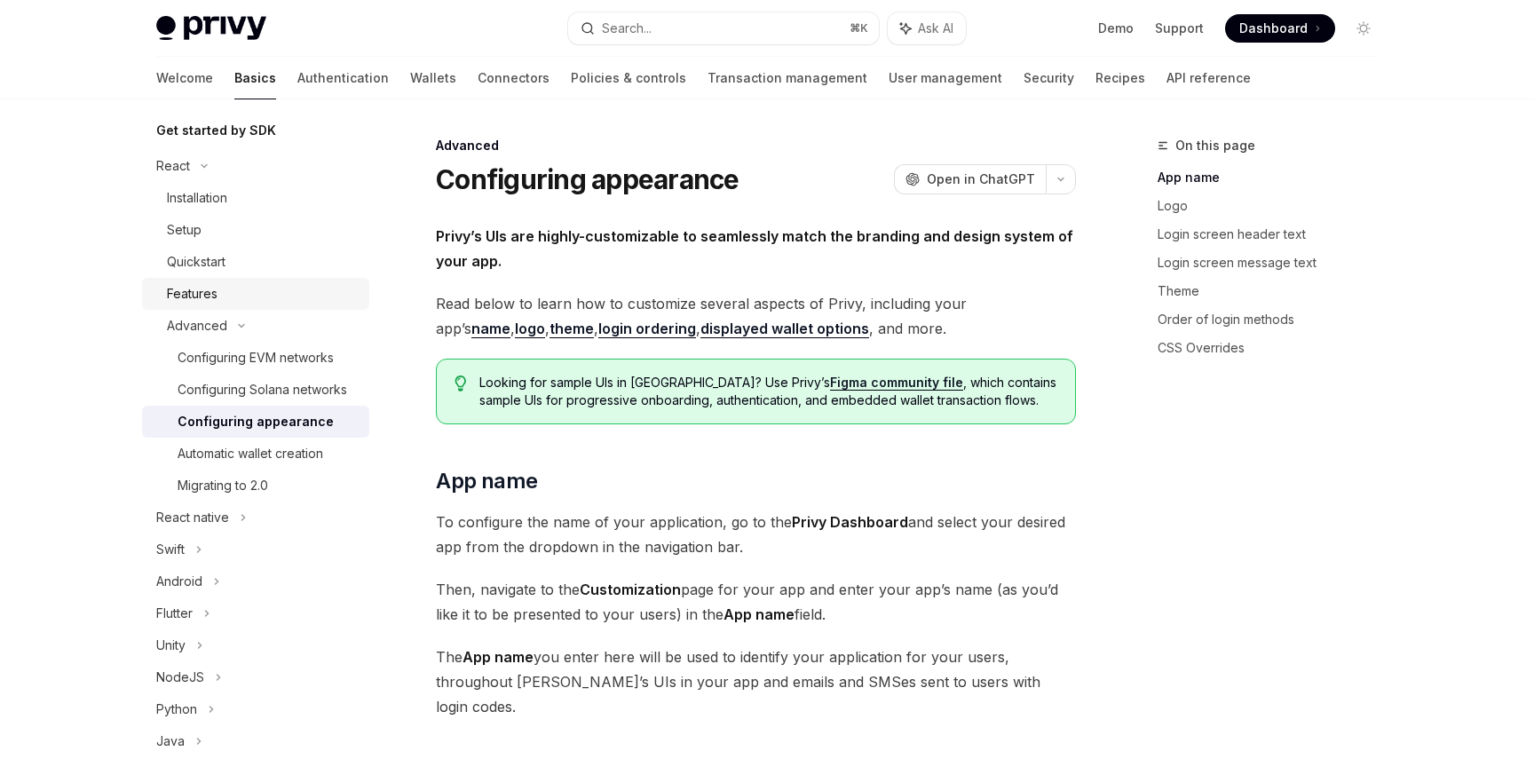
click at [301, 306] on link "Features" at bounding box center [255, 294] width 227 height 32
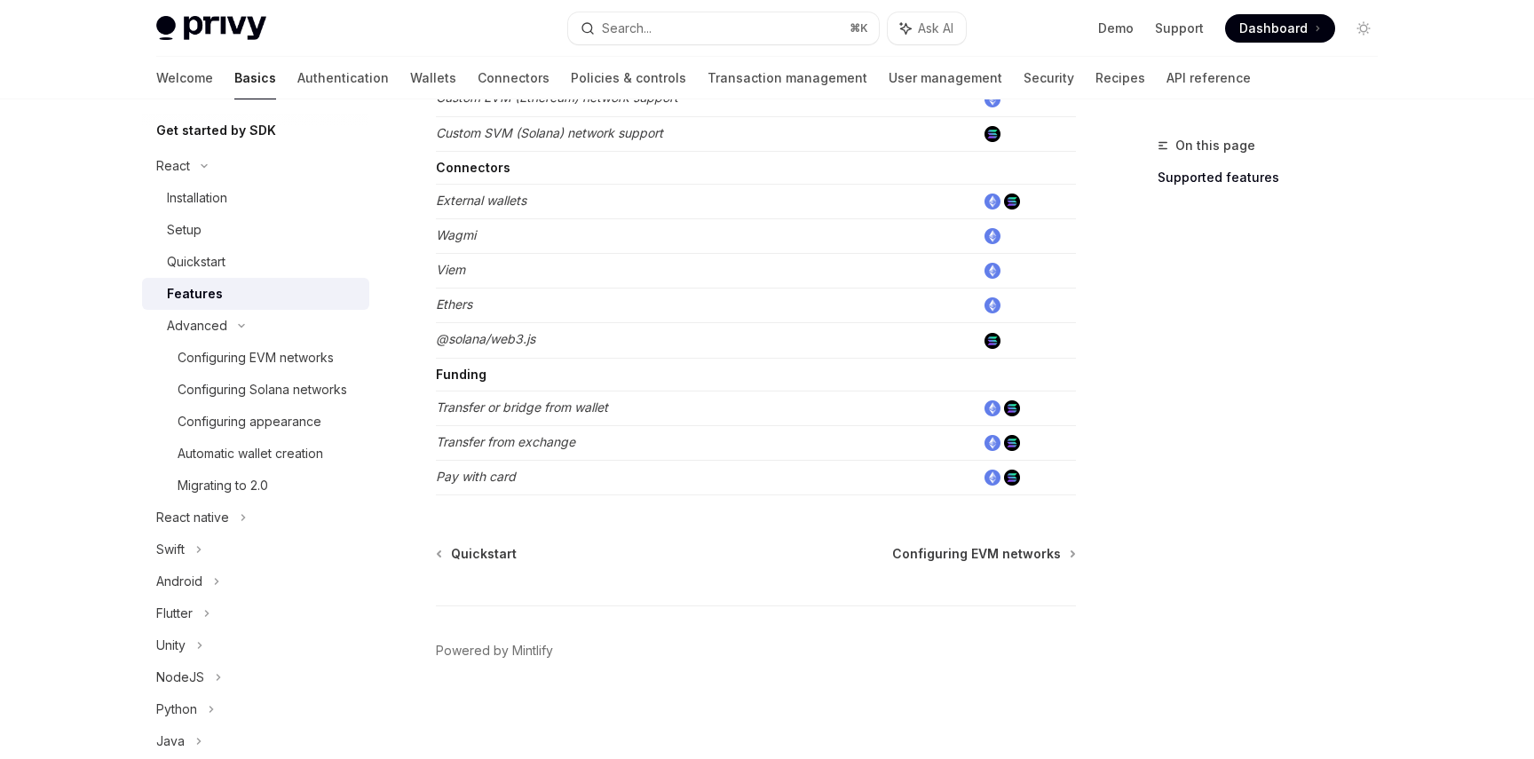
scroll to position [1121, 0]
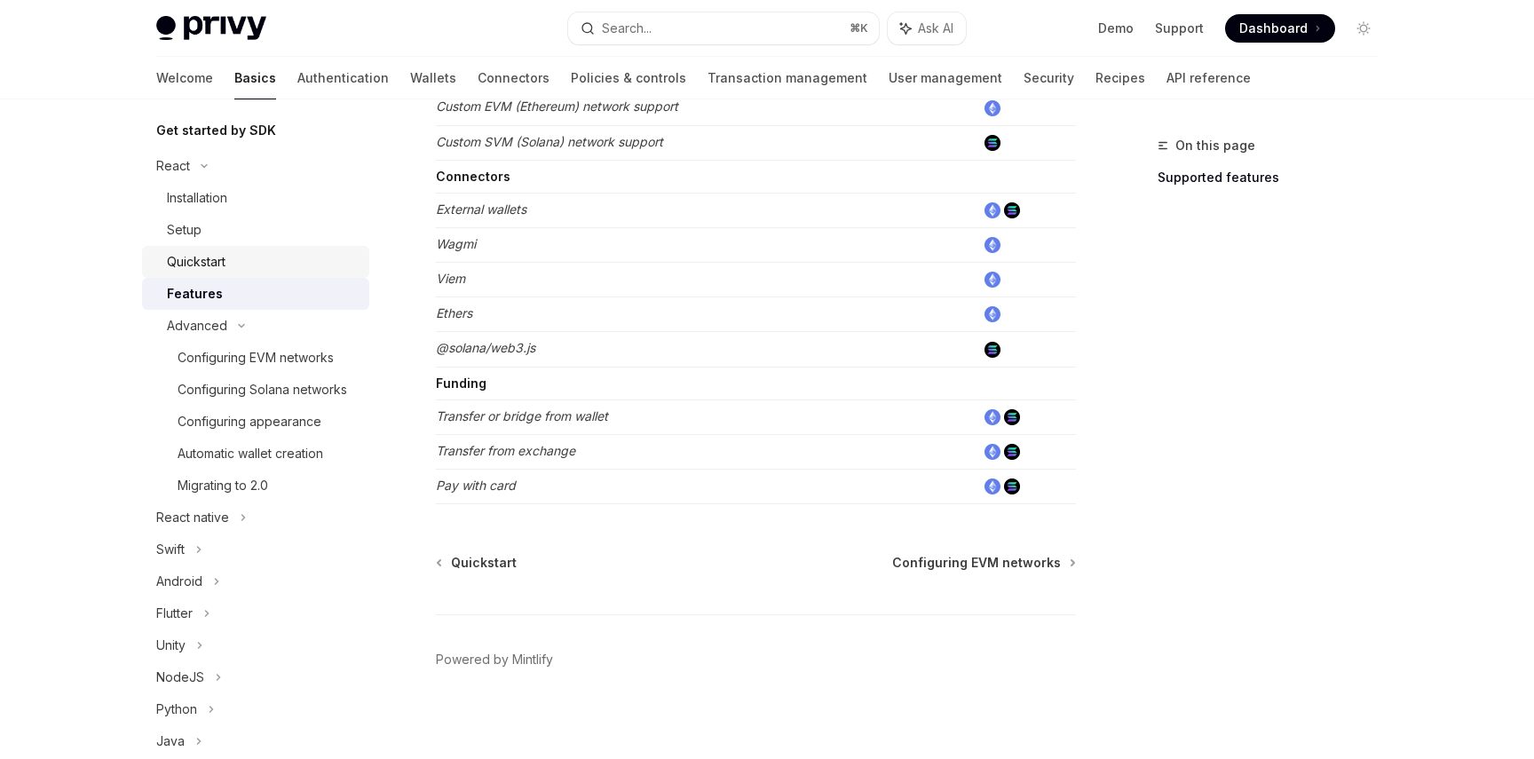
click at [292, 246] on link "Quickstart" at bounding box center [255, 262] width 227 height 32
type textarea "*"
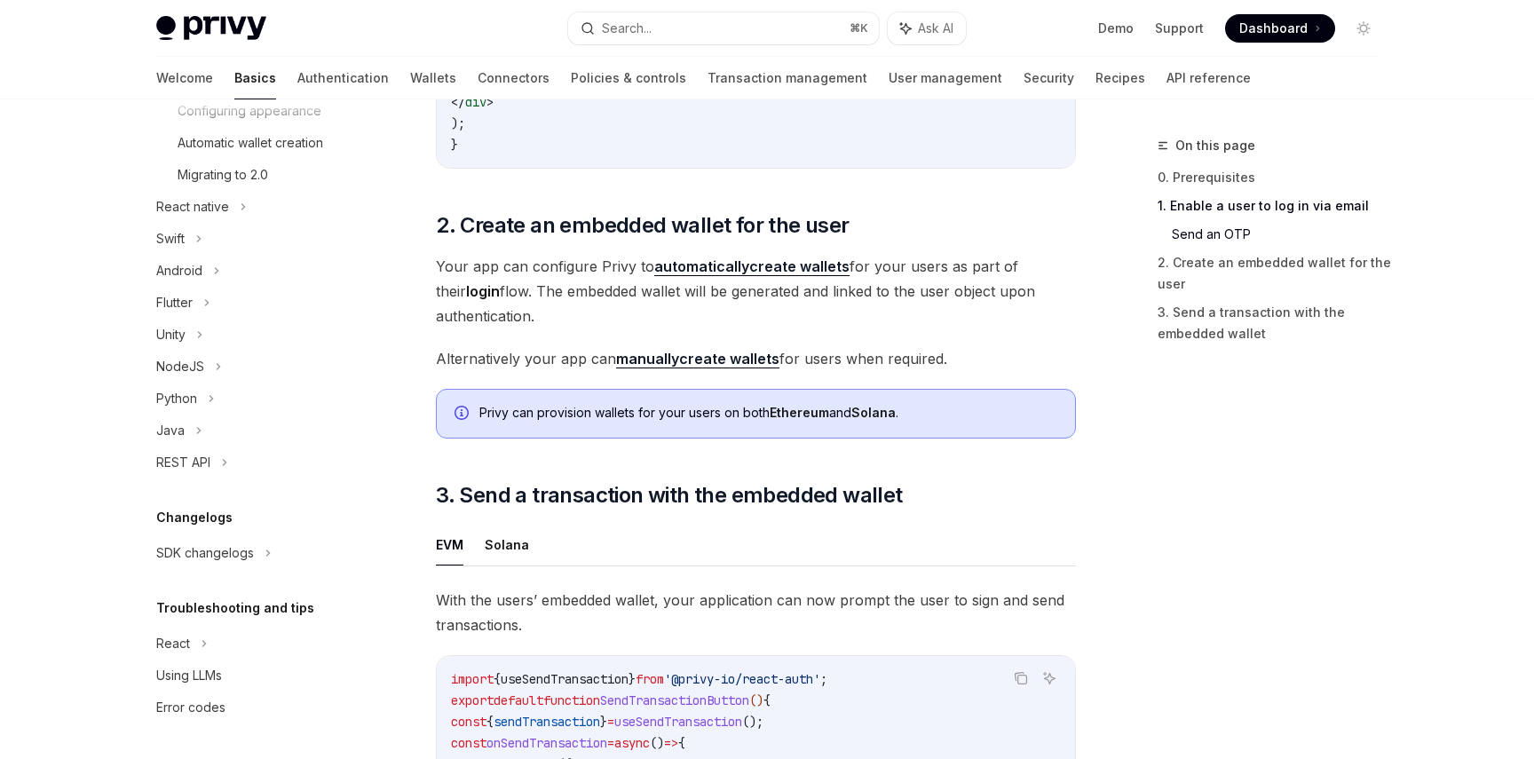
scroll to position [1219, 0]
